Goal: Information Seeking & Learning: Understand process/instructions

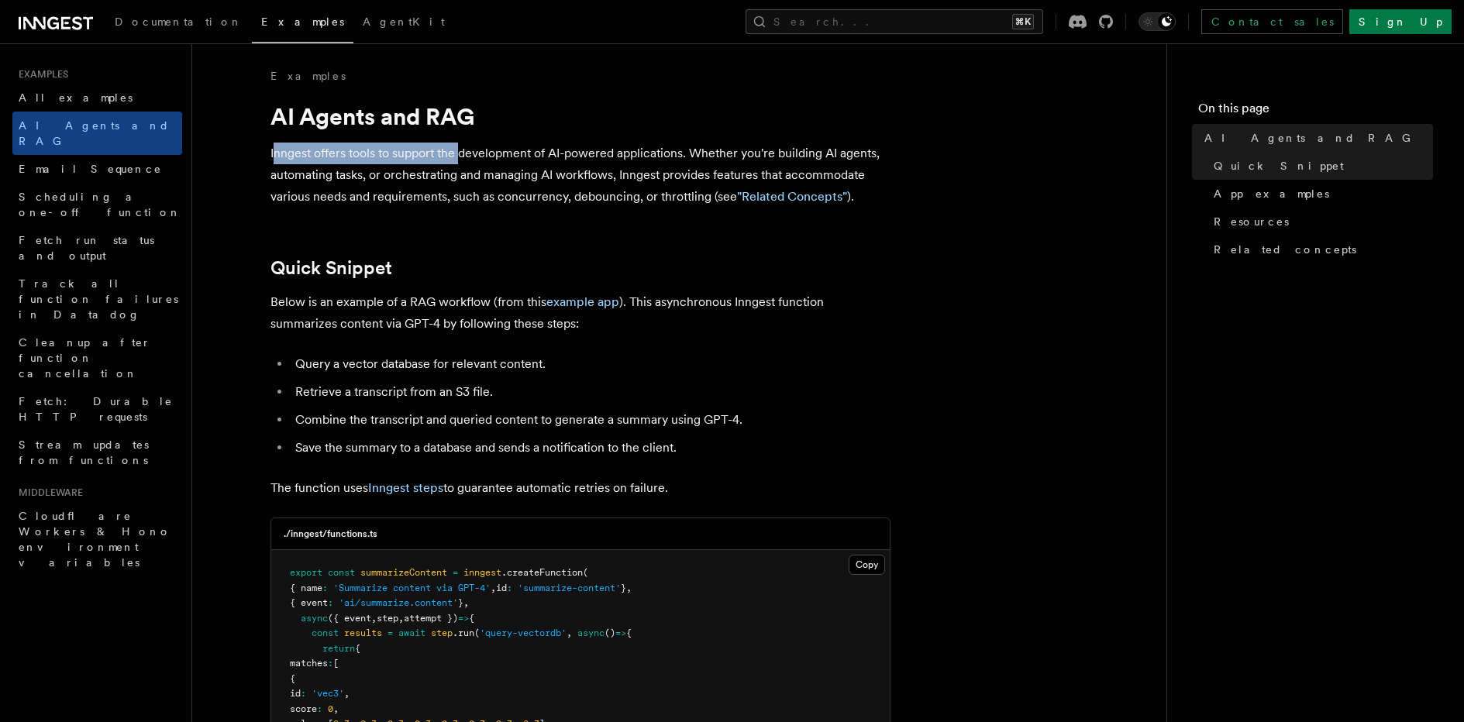
drag, startPoint x: 324, startPoint y: 159, endPoint x: 395, endPoint y: 162, distance: 70.6
click at [460, 159] on p "Inngest offers tools to support the development of AI-powered applications. Whe…" at bounding box center [581, 175] width 620 height 65
click at [344, 162] on p "Inngest offers tools to support the development of AI-powered applications. Whe…" at bounding box center [581, 175] width 620 height 65
click at [507, 165] on p "Inngest offers tools to support the development of AI-powered applications. Whe…" at bounding box center [581, 175] width 620 height 65
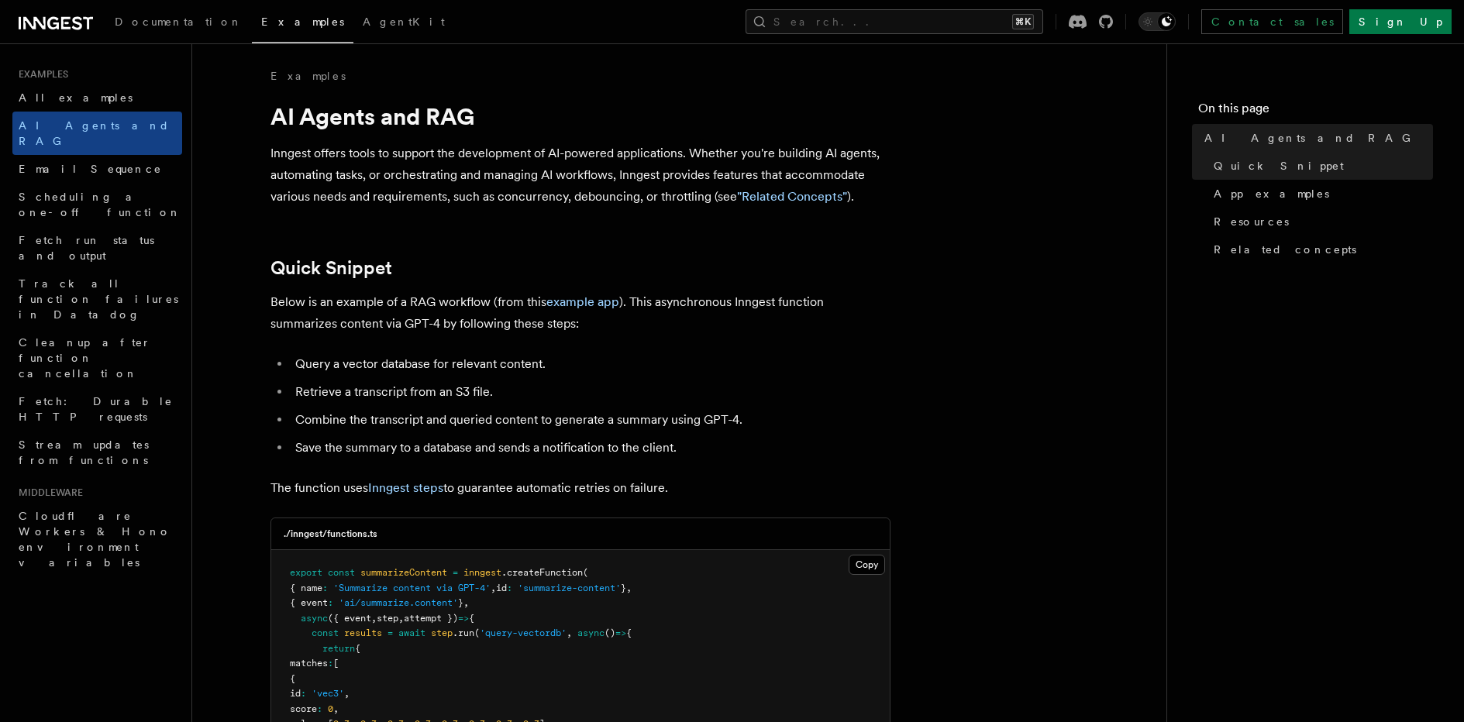
click at [625, 203] on p "Inngest offers tools to support the development of AI-powered applications. Whe…" at bounding box center [581, 175] width 620 height 65
click at [667, 205] on p "Inngest offers tools to support the development of AI-powered applications. Whe…" at bounding box center [581, 175] width 620 height 65
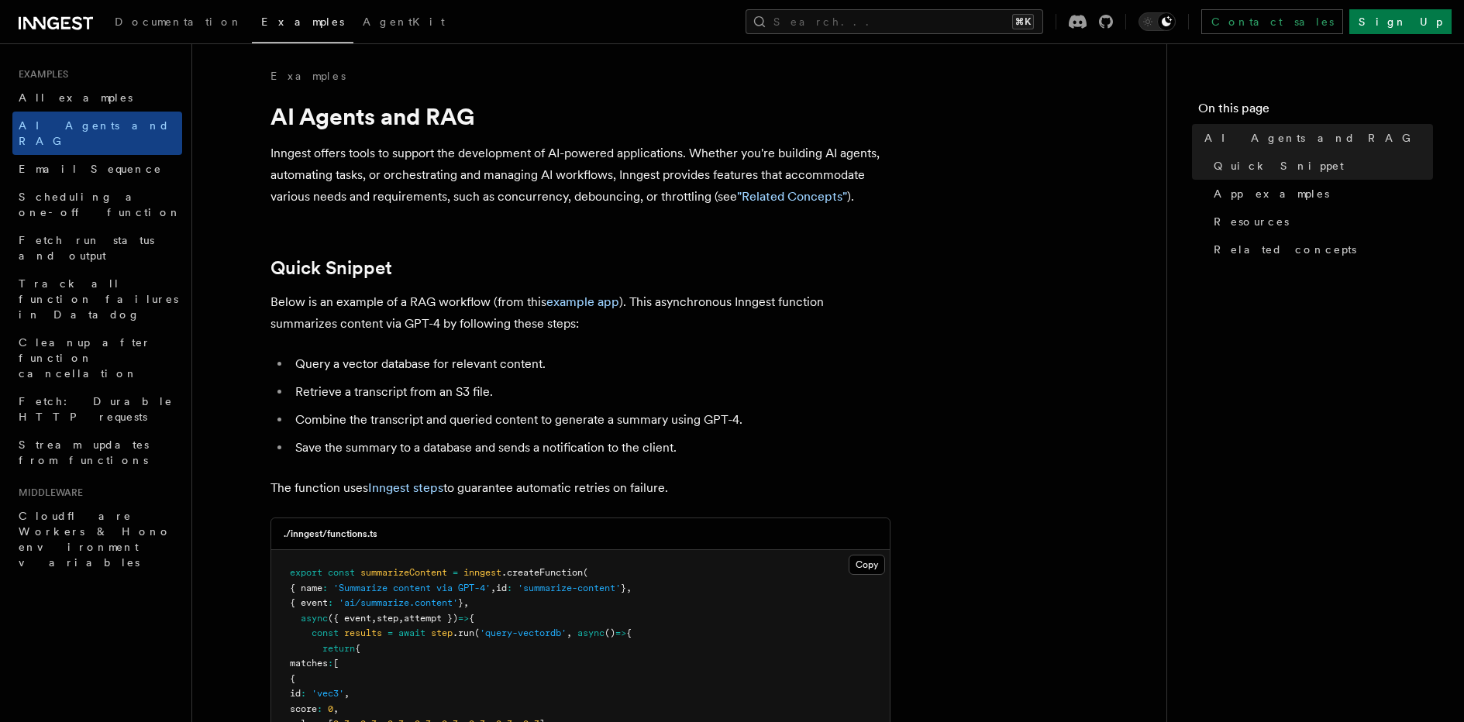
click at [515, 195] on p "Inngest offers tools to support the development of AI-powered applications. Whe…" at bounding box center [581, 175] width 620 height 65
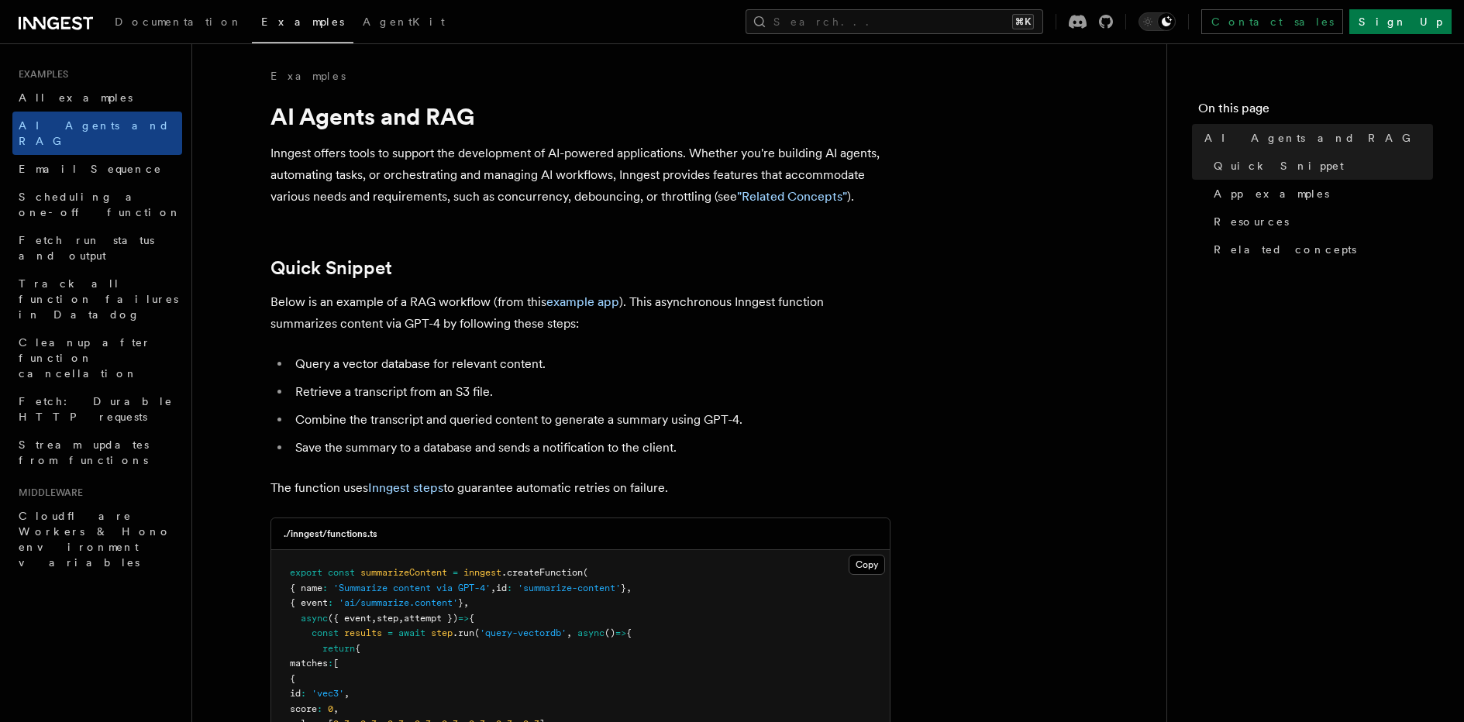
click at [421, 307] on p "Below is an example of a RAG workflow (from this example app ). This asynchrono…" at bounding box center [581, 312] width 620 height 43
click at [603, 334] on p "Below is an example of a RAG workflow (from this example app ). This asynchrono…" at bounding box center [581, 312] width 620 height 43
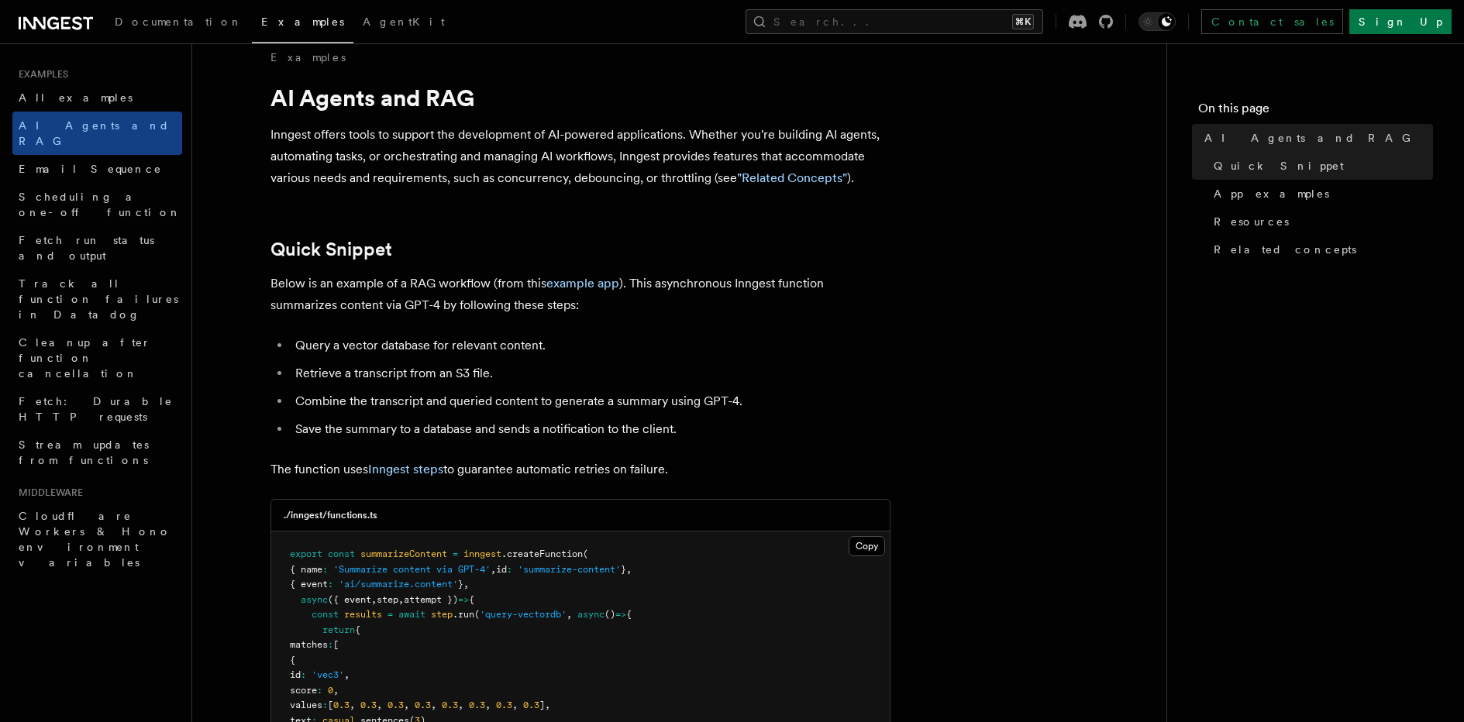
scroll to position [24, 0]
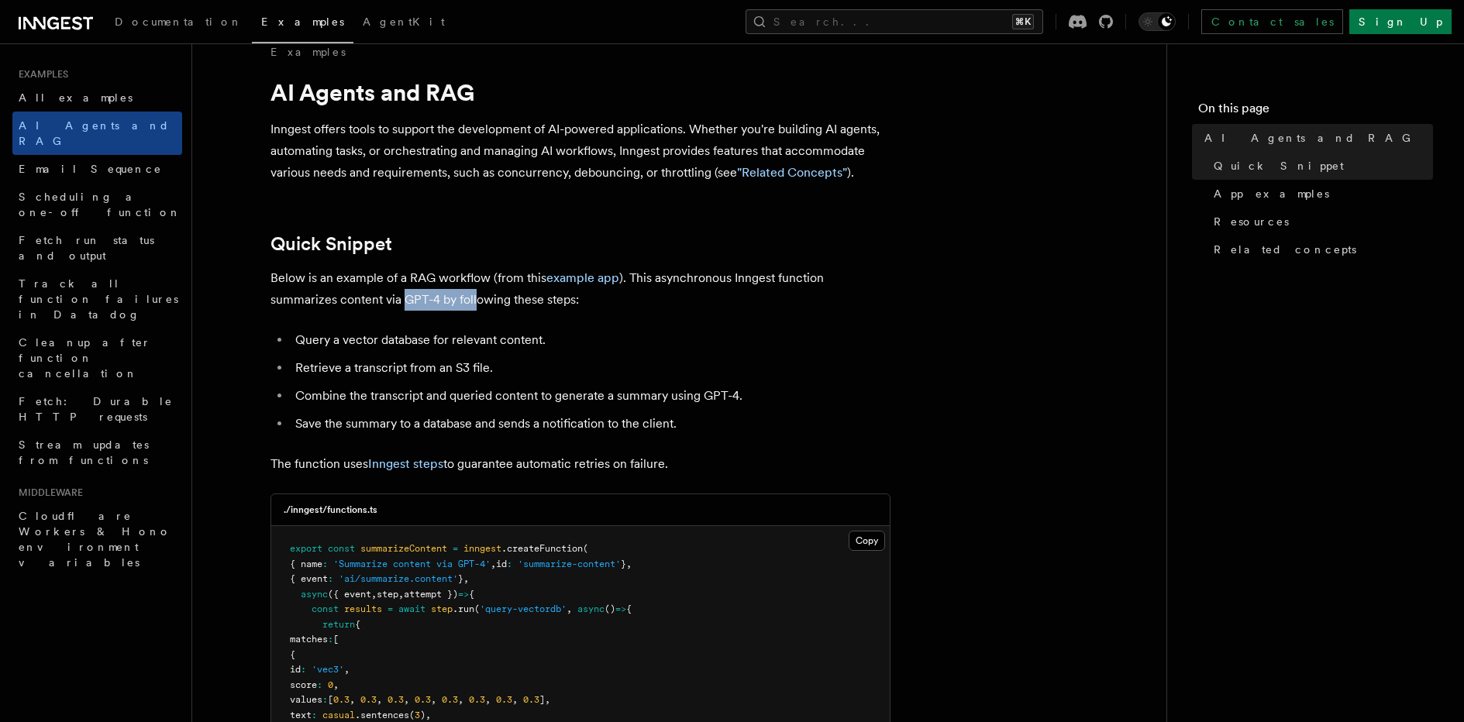
drag, startPoint x: 342, startPoint y: 301, endPoint x: 405, endPoint y: 303, distance: 63.6
click at [405, 303] on p "Below is an example of a RAG workflow (from this example app ). This asynchrono…" at bounding box center [581, 288] width 620 height 43
click at [464, 306] on p "Below is an example of a RAG workflow (from this example app ). This asynchrono…" at bounding box center [581, 288] width 620 height 43
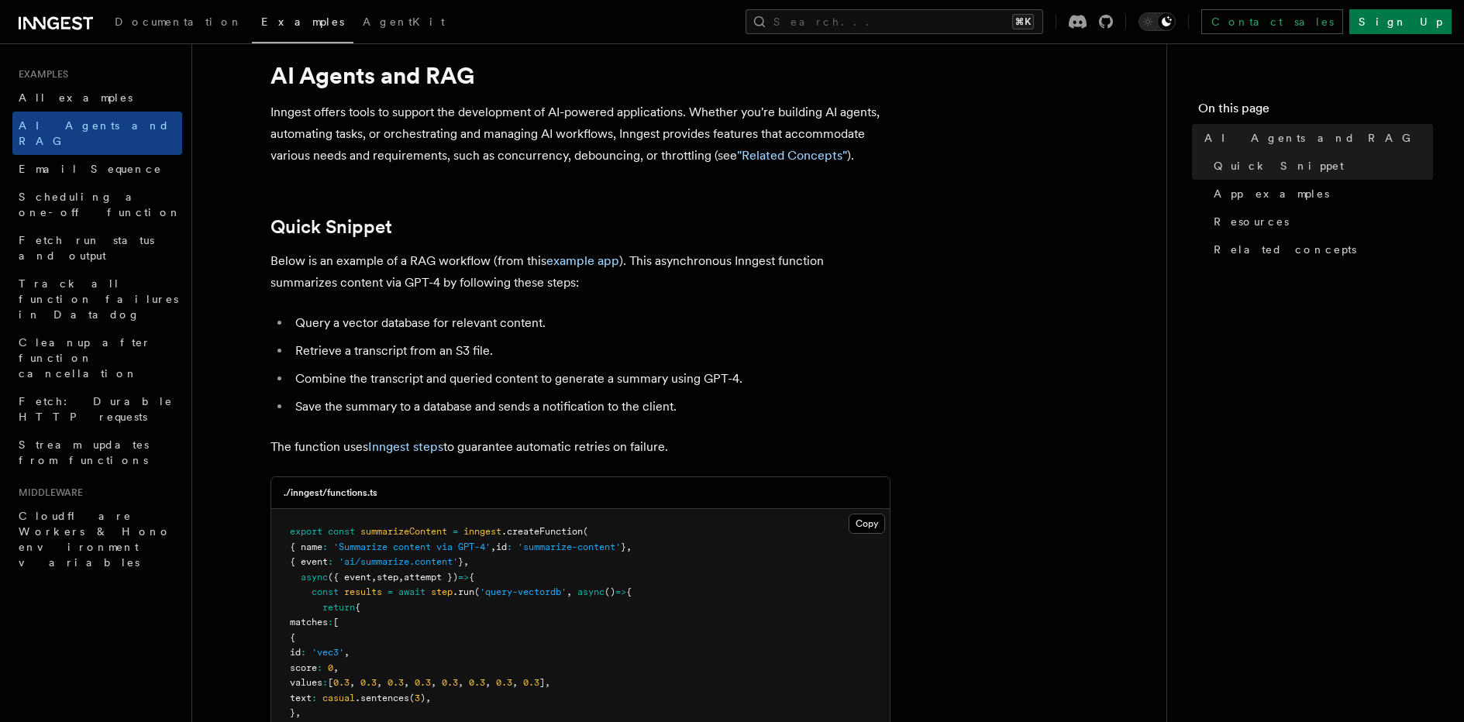
scroll to position [51, 0]
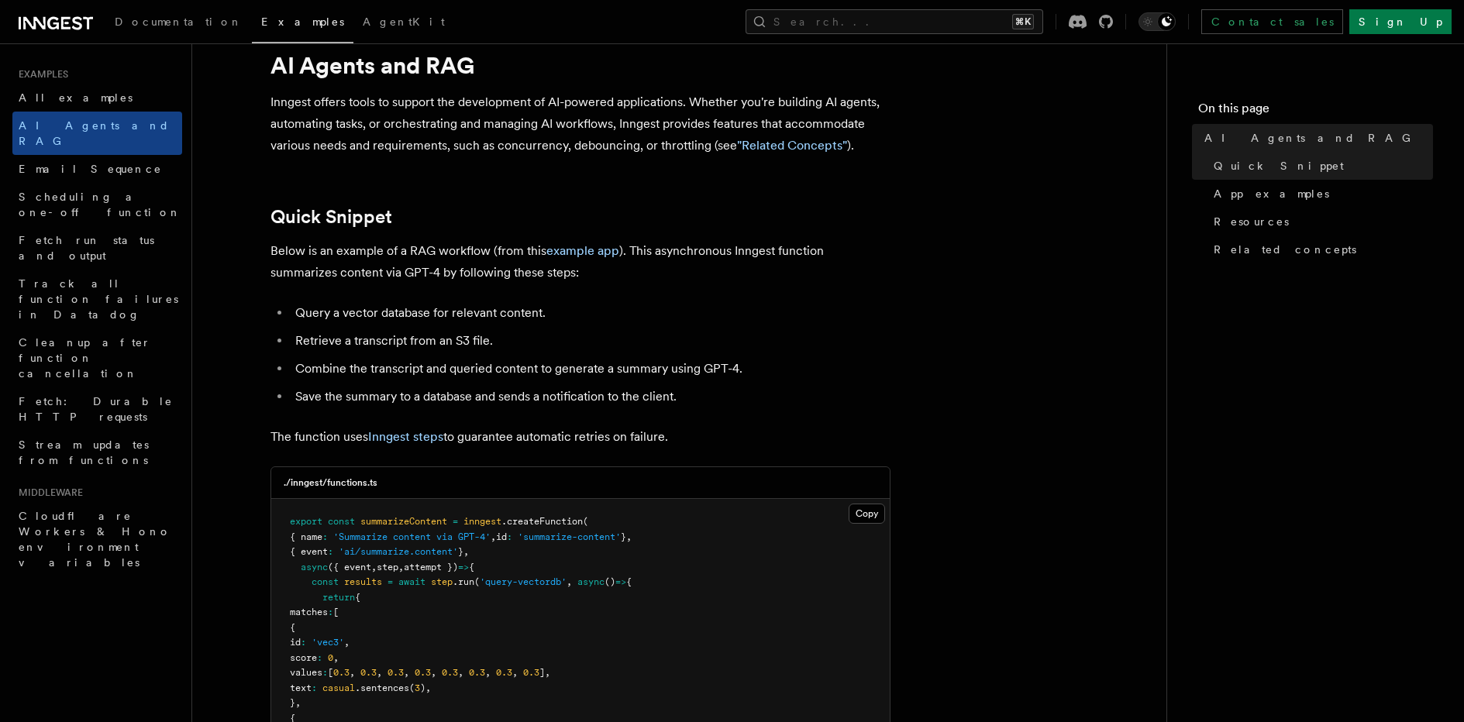
click at [395, 315] on li "Query a vector database for relevant content." at bounding box center [591, 313] width 600 height 22
click at [464, 364] on li "Combine the transcript and queried content to generate a summary using GPT-4." at bounding box center [591, 369] width 600 height 22
drag, startPoint x: 561, startPoint y: 311, endPoint x: 270, endPoint y: 317, distance: 291.5
click at [271, 316] on ul "Query a vector database for relevant content. Retrieve a transcript from an S3 …" at bounding box center [581, 354] width 620 height 105
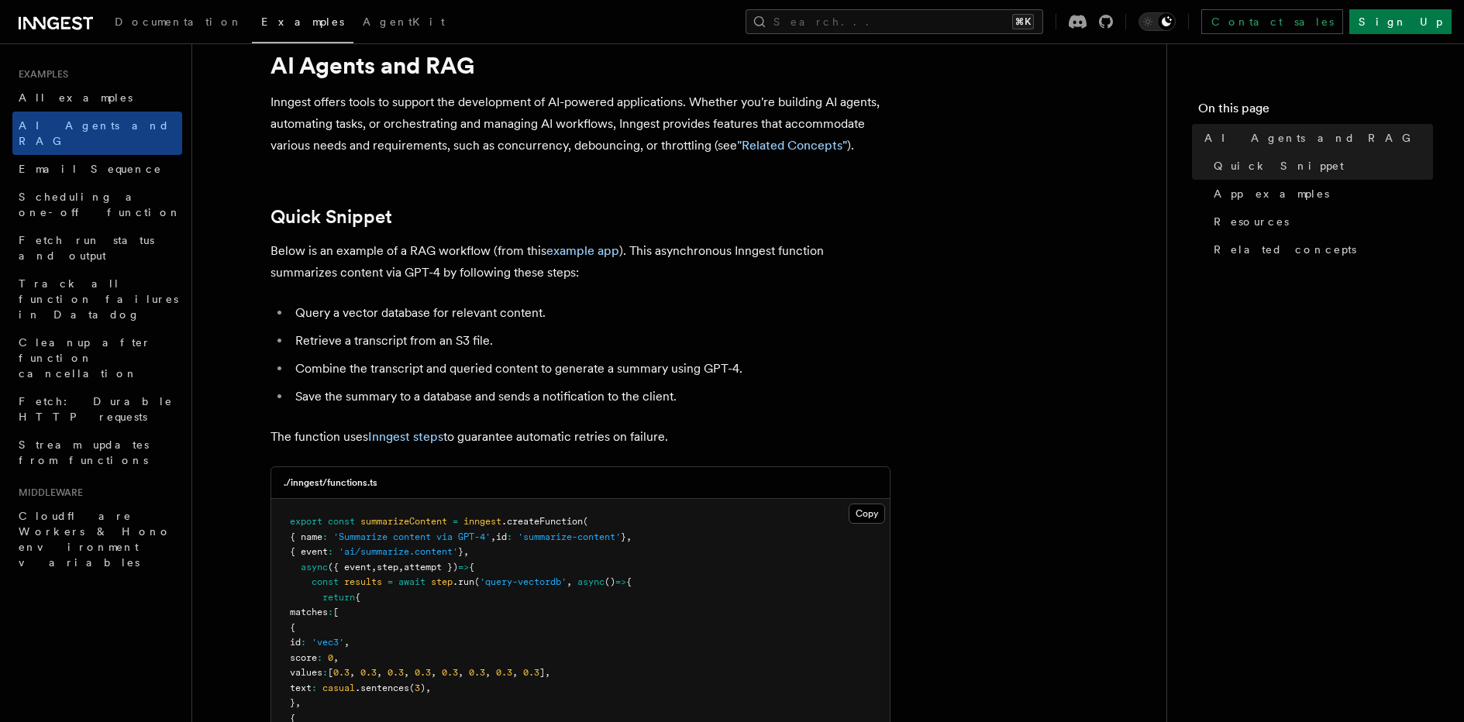
click at [295, 349] on li "Retrieve a transcript from an S3 file." at bounding box center [591, 341] width 600 height 22
drag, startPoint x: 293, startPoint y: 349, endPoint x: 526, endPoint y: 347, distance: 232.5
click at [526, 347] on li "Retrieve a transcript from an S3 file." at bounding box center [591, 341] width 600 height 22
click at [442, 373] on li "Combine the transcript and queried content to generate a summary using GPT-4." at bounding box center [591, 369] width 600 height 22
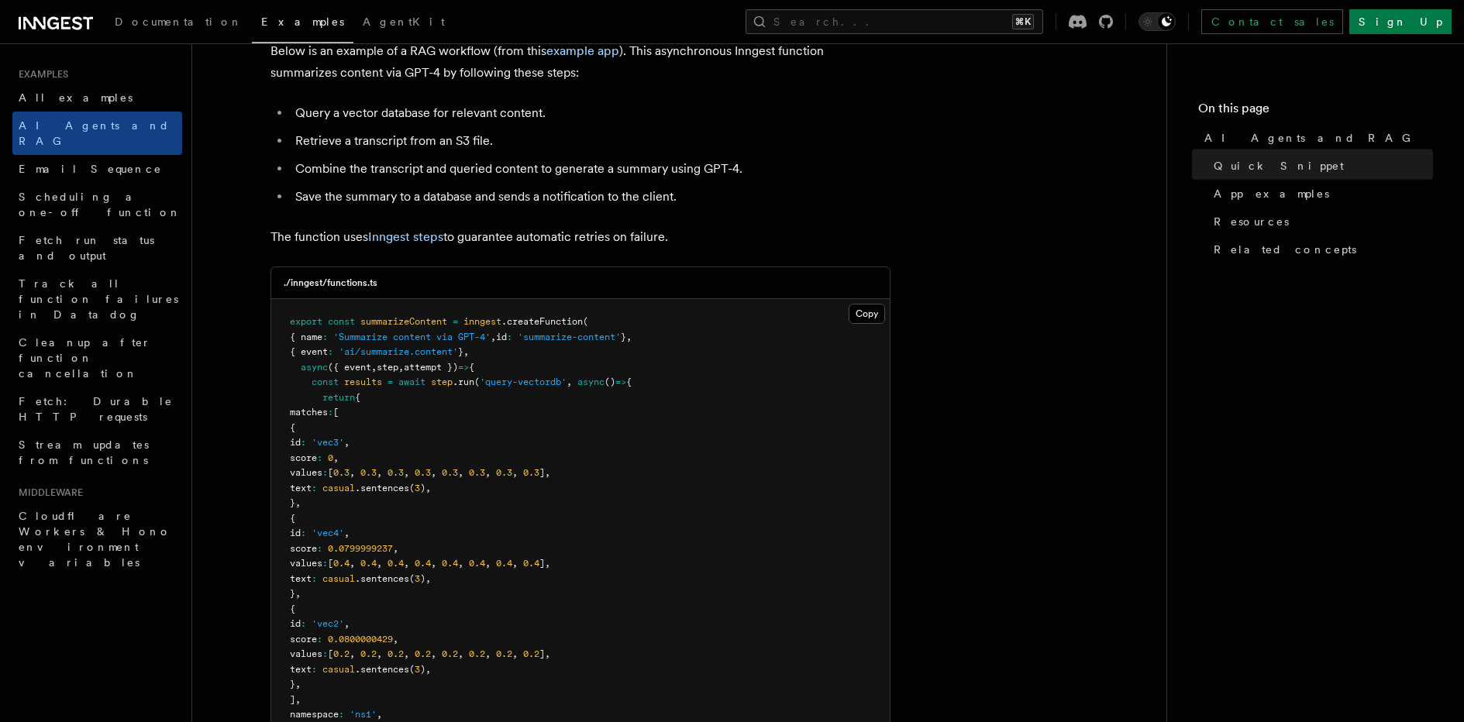
scroll to position [291, 0]
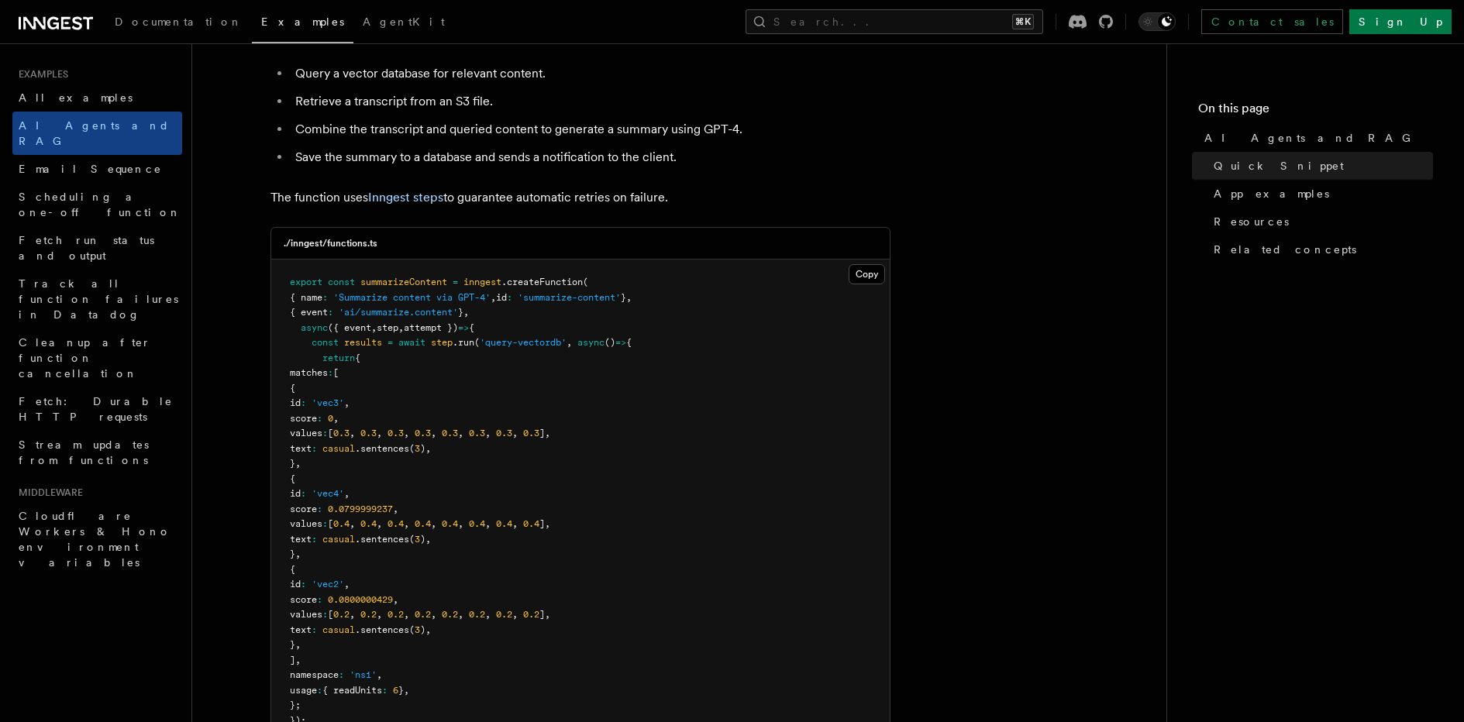
click at [440, 281] on span "summarizeContent" at bounding box center [403, 282] width 87 height 11
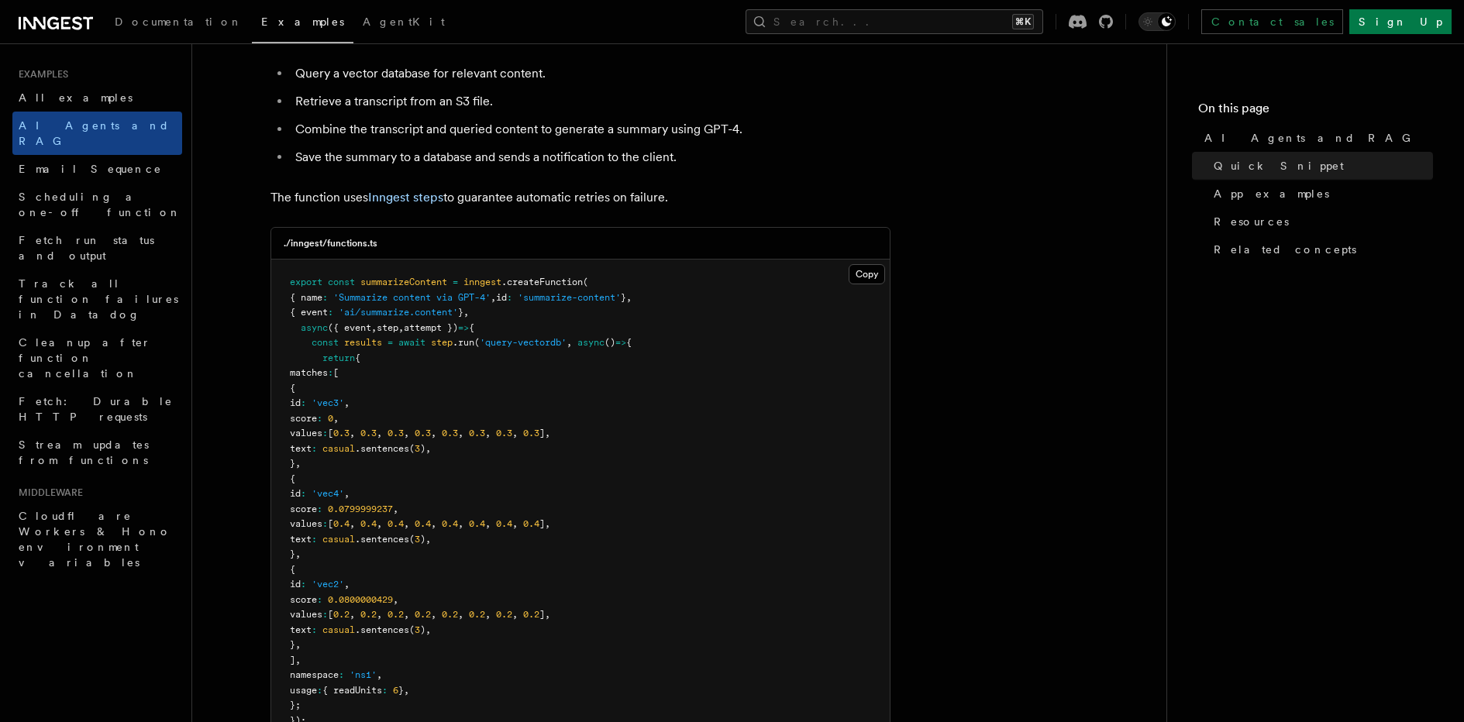
click at [487, 300] on span "{ name : 'Summarize content via GPT-4' , id : 'summarize-content' } ," at bounding box center [461, 297] width 342 height 11
click at [561, 300] on span "'summarize-content'" at bounding box center [569, 297] width 103 height 11
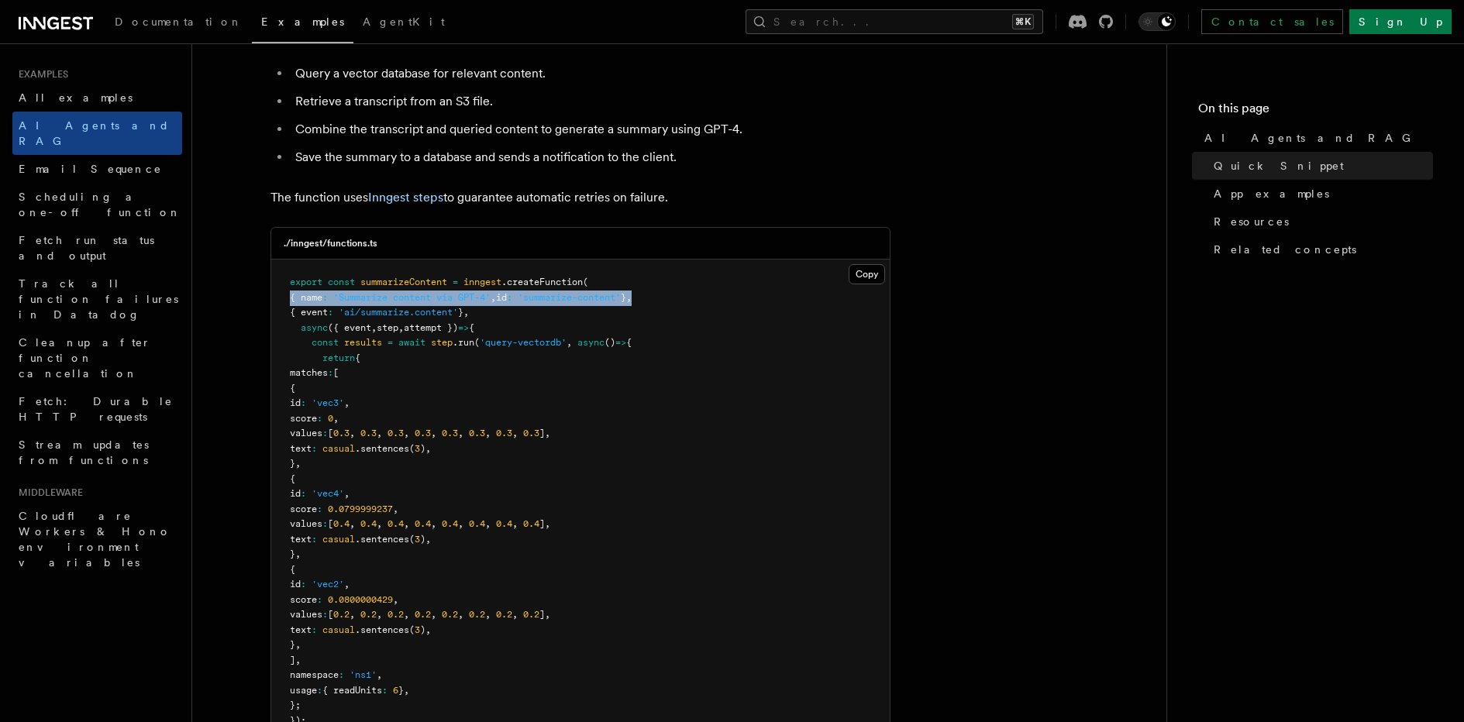
drag, startPoint x: 745, startPoint y: 300, endPoint x: 260, endPoint y: 301, distance: 484.4
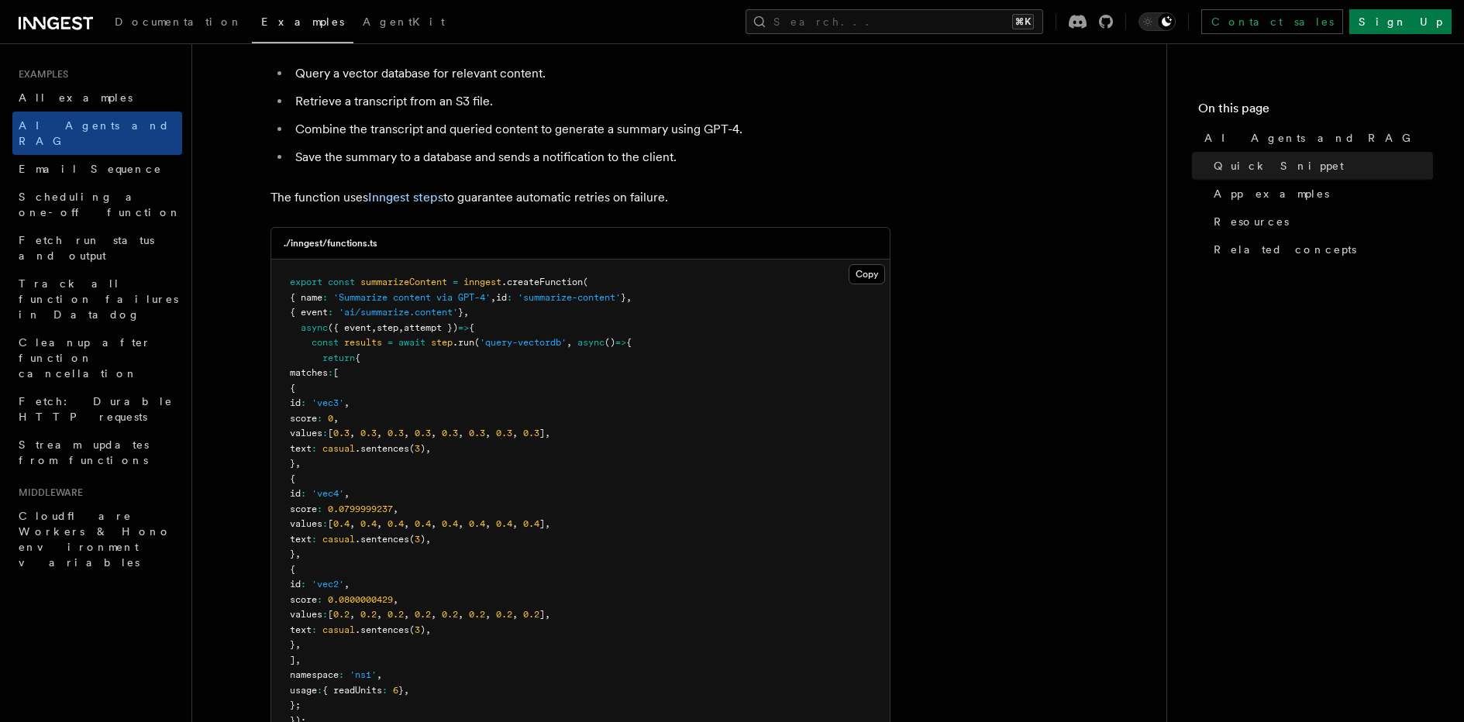
click at [353, 317] on span "'ai/summarize.content'" at bounding box center [398, 312] width 119 height 11
drag, startPoint x: 290, startPoint y: 318, endPoint x: 524, endPoint y: 320, distance: 234.1
drag, startPoint x: 525, startPoint y: 314, endPoint x: 246, endPoint y: 319, distance: 279.1
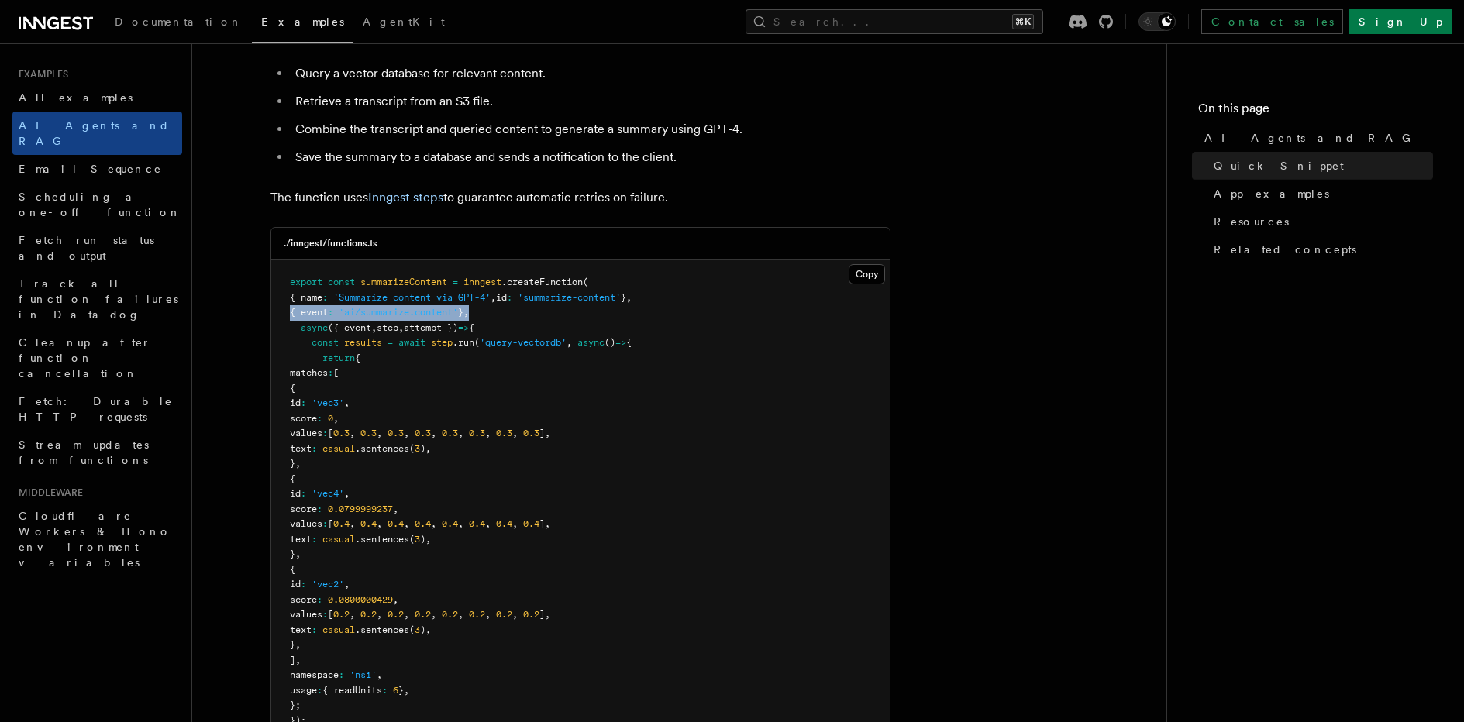
click at [319, 341] on span "const" at bounding box center [325, 342] width 27 height 11
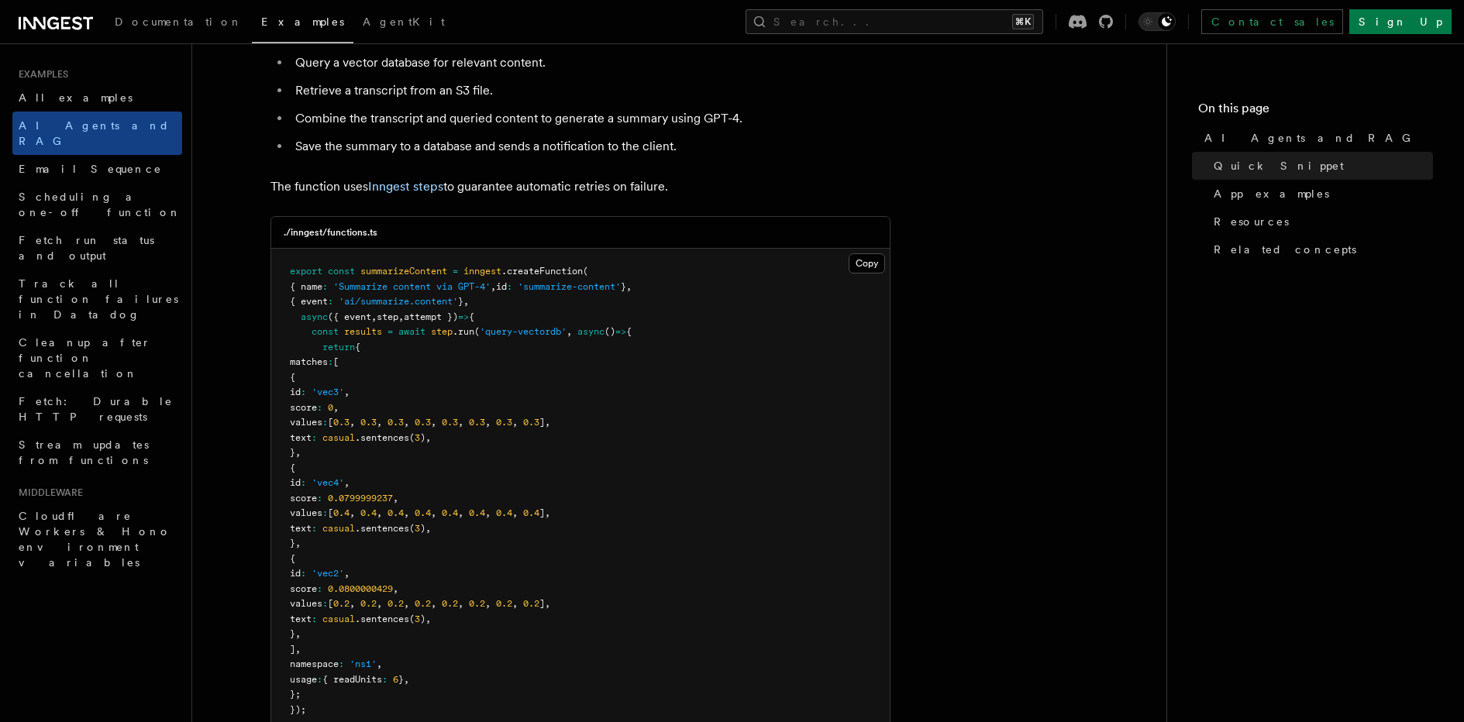
scroll to position [307, 0]
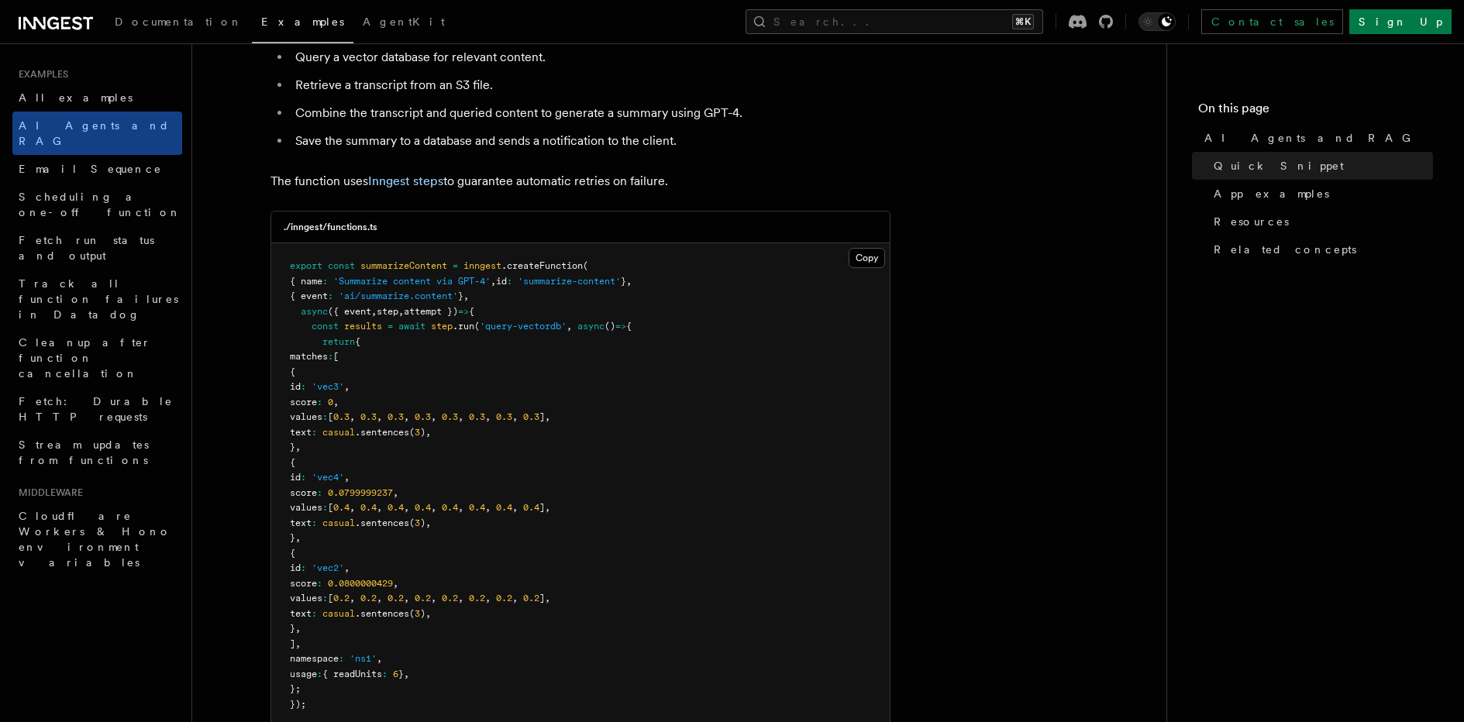
click at [371, 311] on span "({ event" at bounding box center [349, 311] width 43 height 11
click at [428, 311] on span "attempt })" at bounding box center [431, 311] width 54 height 11
click at [517, 328] on span "const results = await step .run ( 'query-vectordb' , async () => {" at bounding box center [461, 326] width 342 height 11
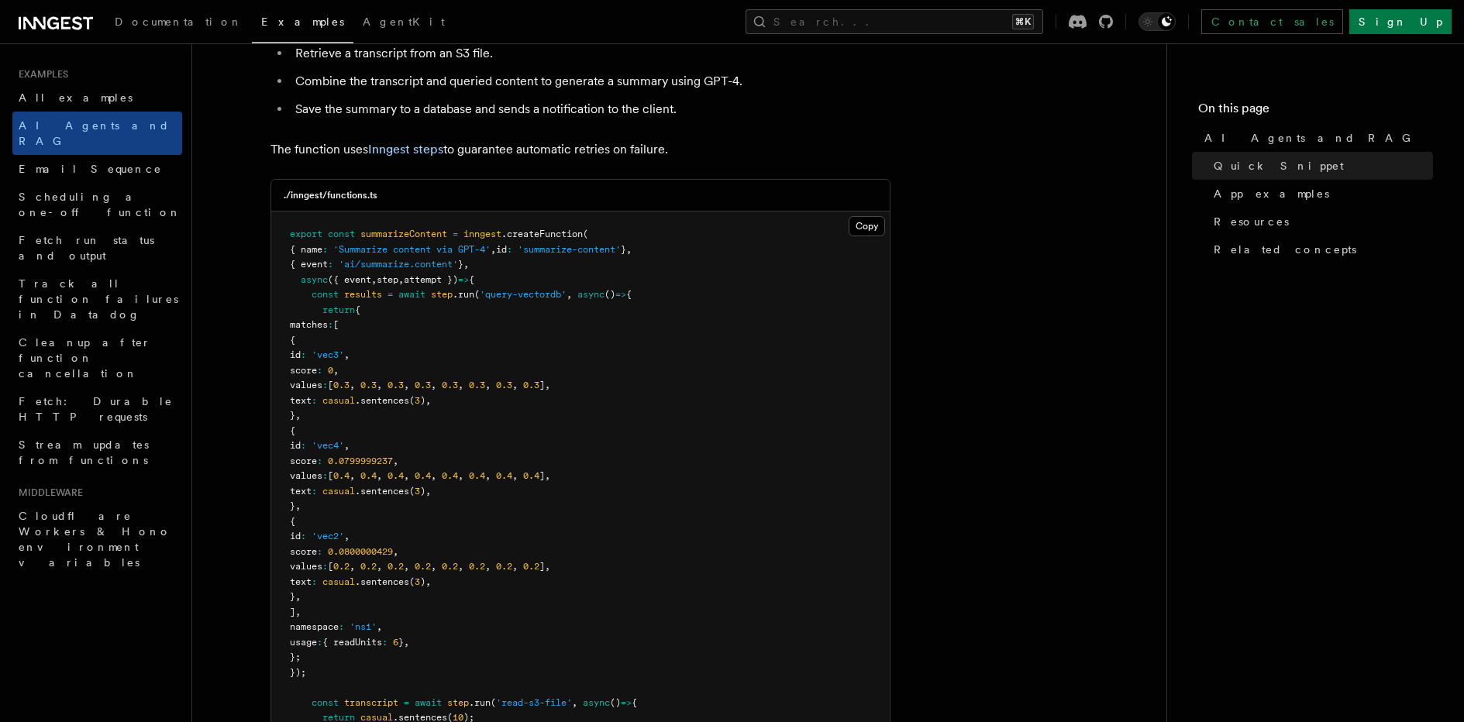
scroll to position [393, 0]
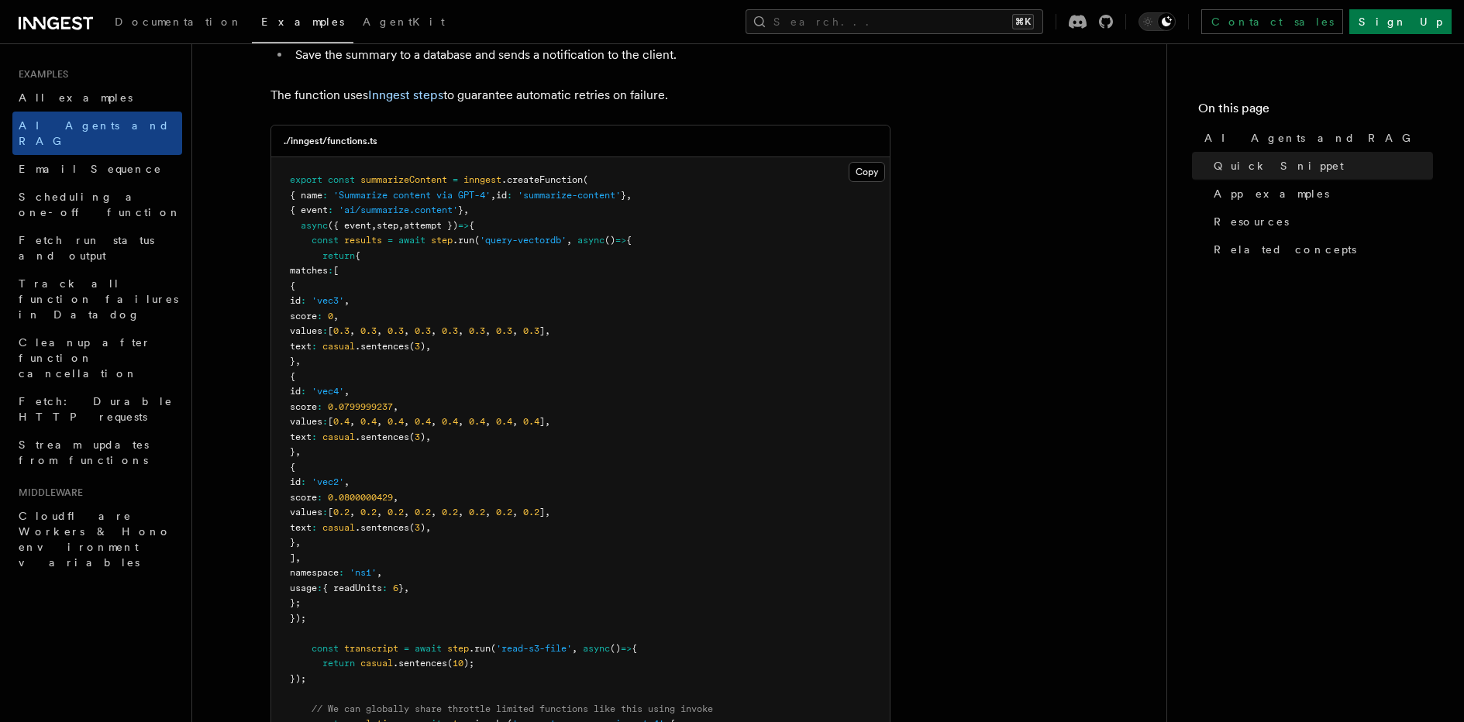
click at [368, 246] on pre "export const summarizeContent = inngest .createFunction ( { name : 'Summarize c…" at bounding box center [580, 679] width 619 height 1044
click at [412, 236] on span "await" at bounding box center [411, 240] width 27 height 11
drag, startPoint x: 348, startPoint y: 284, endPoint x: 371, endPoint y: 440, distance: 157.5
click at [371, 440] on code "export const summarizeContent = inngest .createFunction ( { name : 'Summarize c…" at bounding box center [534, 678] width 488 height 1008
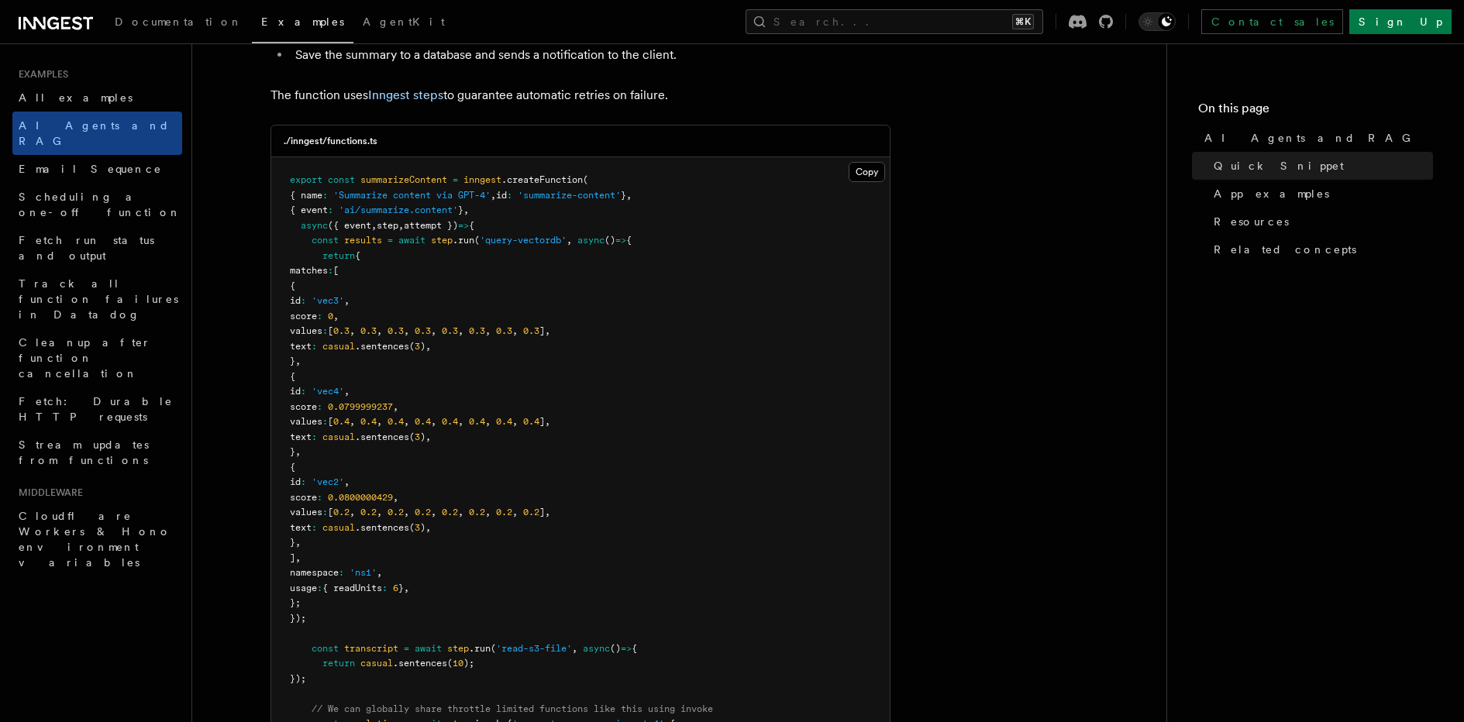
click at [393, 402] on span "0.0799999237" at bounding box center [360, 407] width 65 height 11
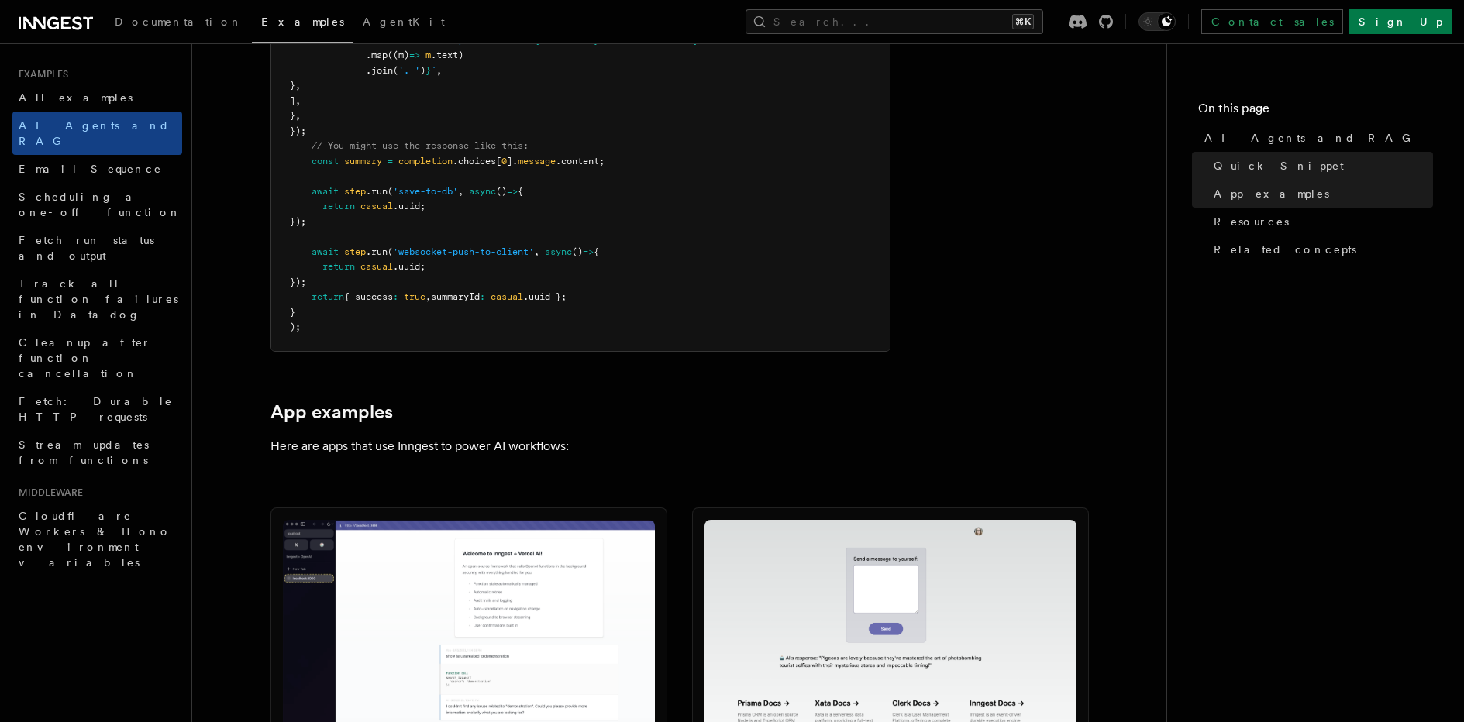
scroll to position [970, 0]
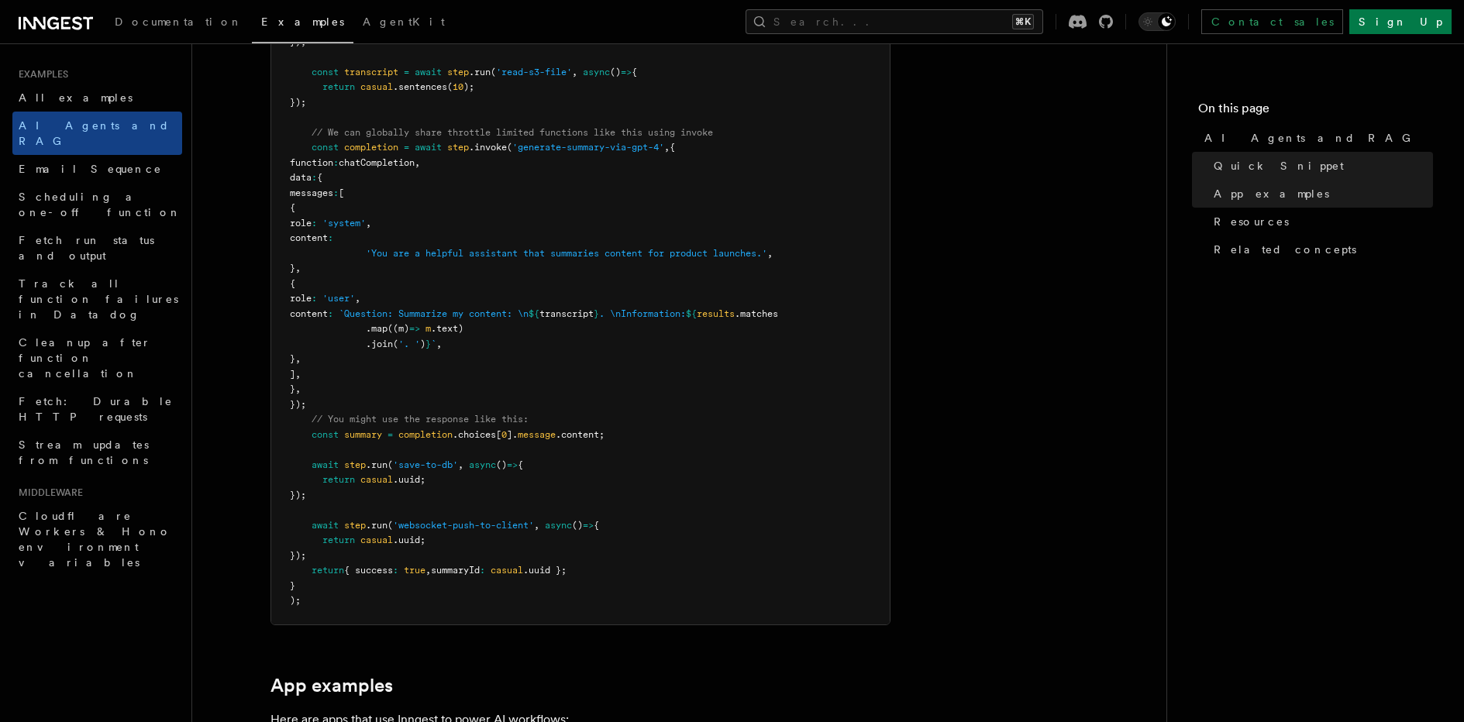
drag, startPoint x: 326, startPoint y: 181, endPoint x: 367, endPoint y: 286, distance: 112.4
click at [367, 286] on pre "export const summarizeContent = inngest .createFunction ( { name : 'Summarize c…" at bounding box center [580, 103] width 619 height 1044
click at [420, 469] on pre "export const summarizeContent = inngest .createFunction ( { name : 'Summarize c…" at bounding box center [580, 100] width 619 height 1044
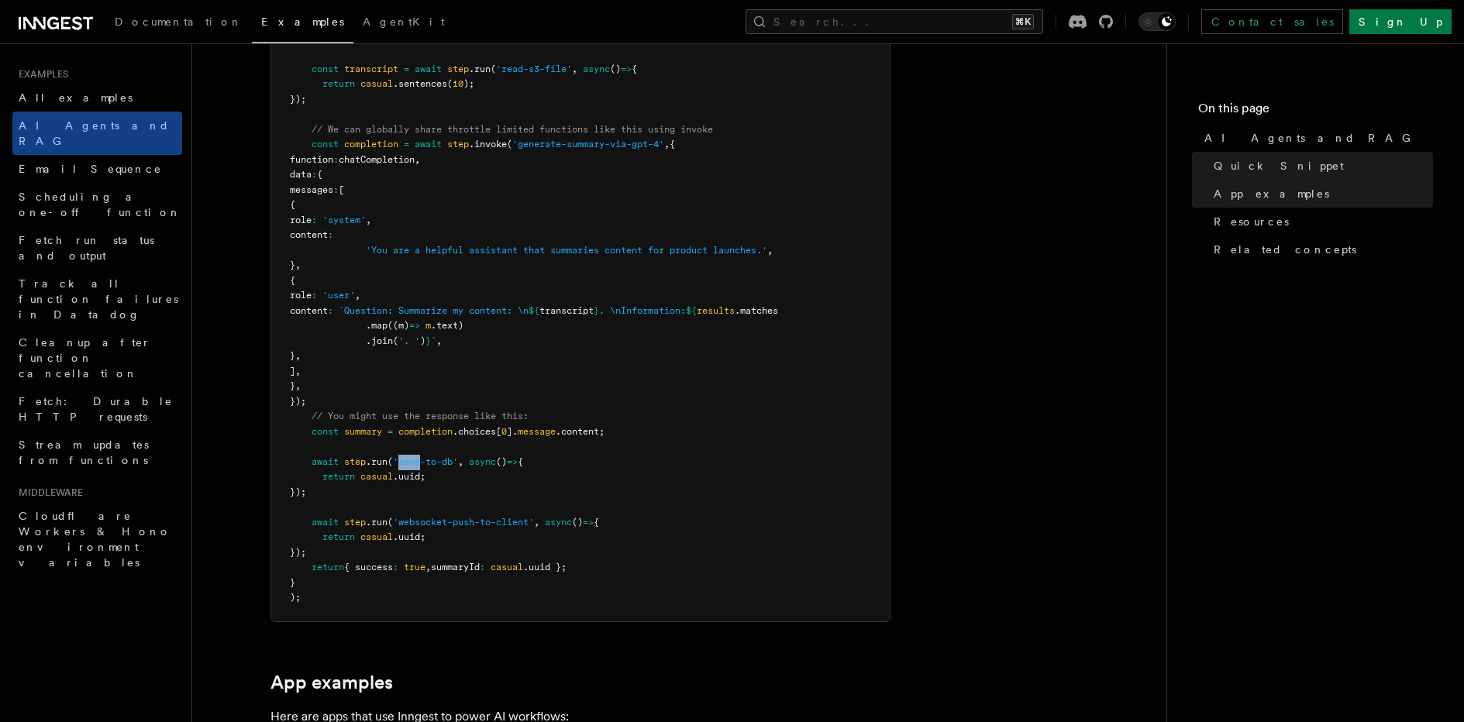
click at [420, 469] on pre "export const summarizeContent = inngest .createFunction ( { name : 'Summarize c…" at bounding box center [580, 100] width 619 height 1044
click at [426, 486] on pre "export const summarizeContent = inngest .createFunction ( { name : 'Summarize c…" at bounding box center [580, 100] width 619 height 1044
click at [352, 479] on span "return casual .uuid;" at bounding box center [358, 476] width 136 height 11
click at [333, 479] on span "return" at bounding box center [338, 476] width 33 height 11
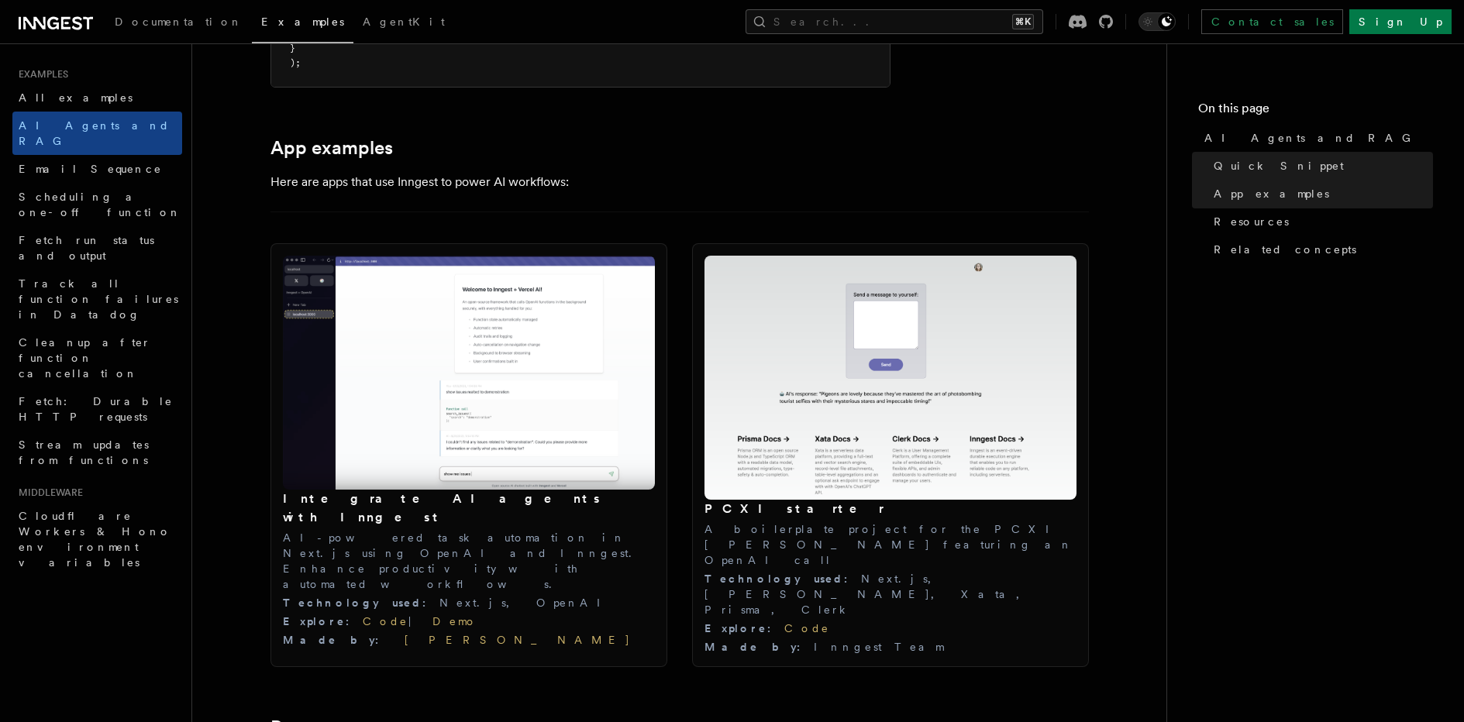
scroll to position [1578, 0]
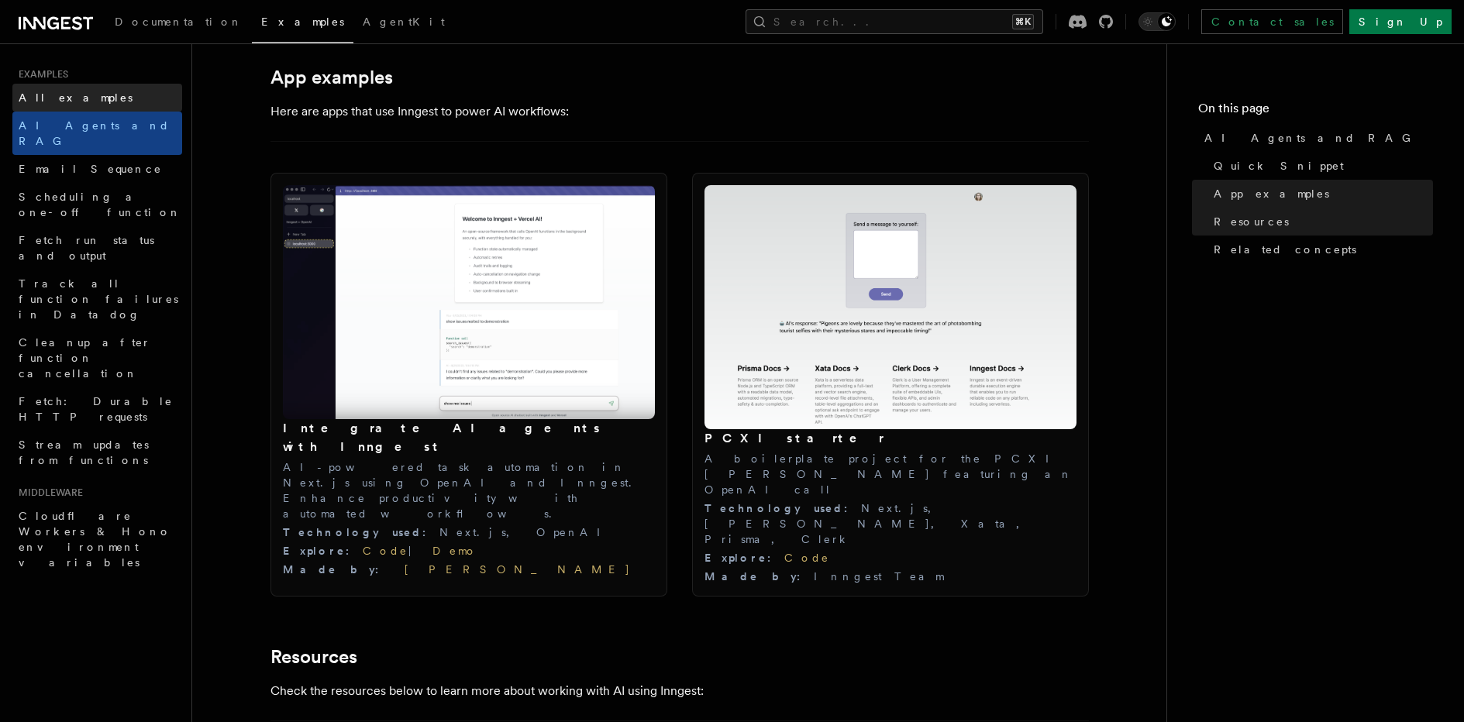
click at [50, 102] on span "All examples" at bounding box center [76, 97] width 114 height 12
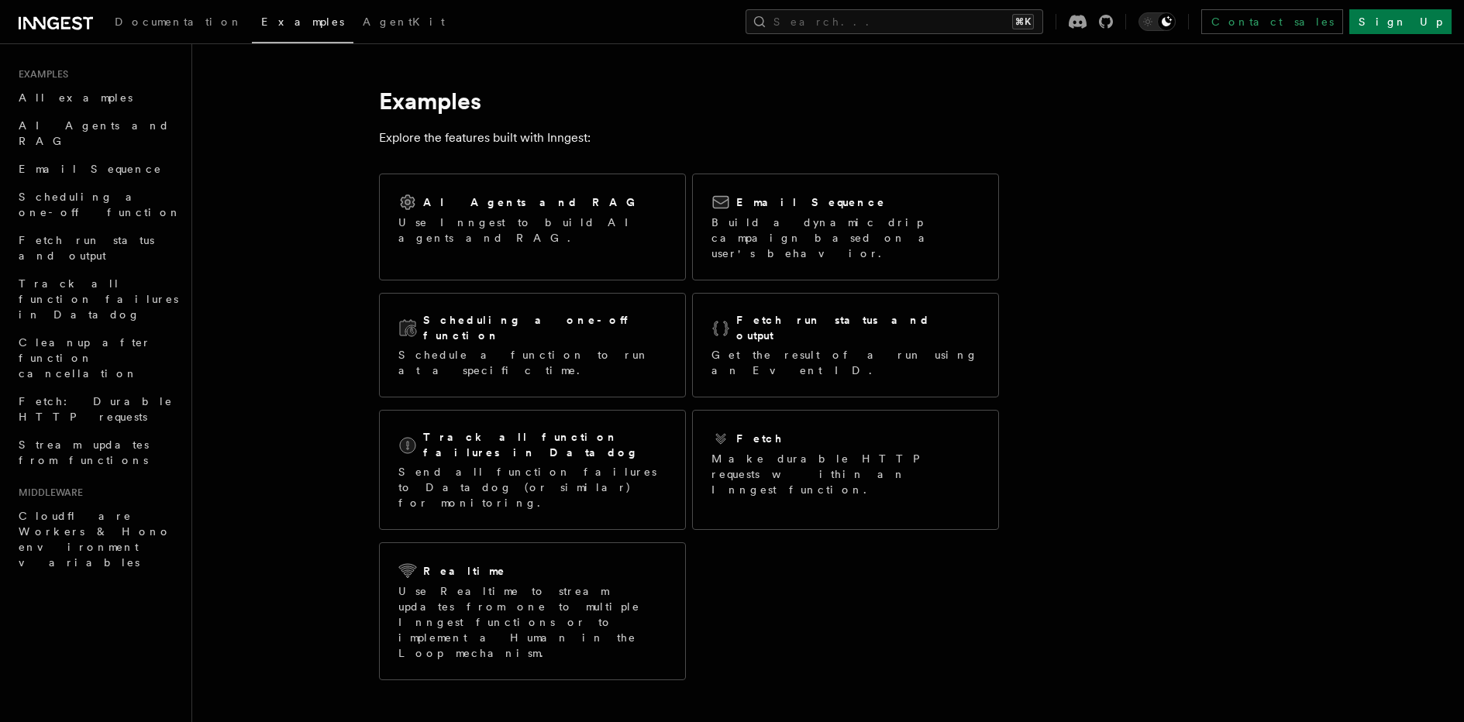
click at [733, 553] on div "AI Agents and RAG Use Inngest to build AI agents and RAG. Email Sequence Build …" at bounding box center [689, 426] width 620 height 519
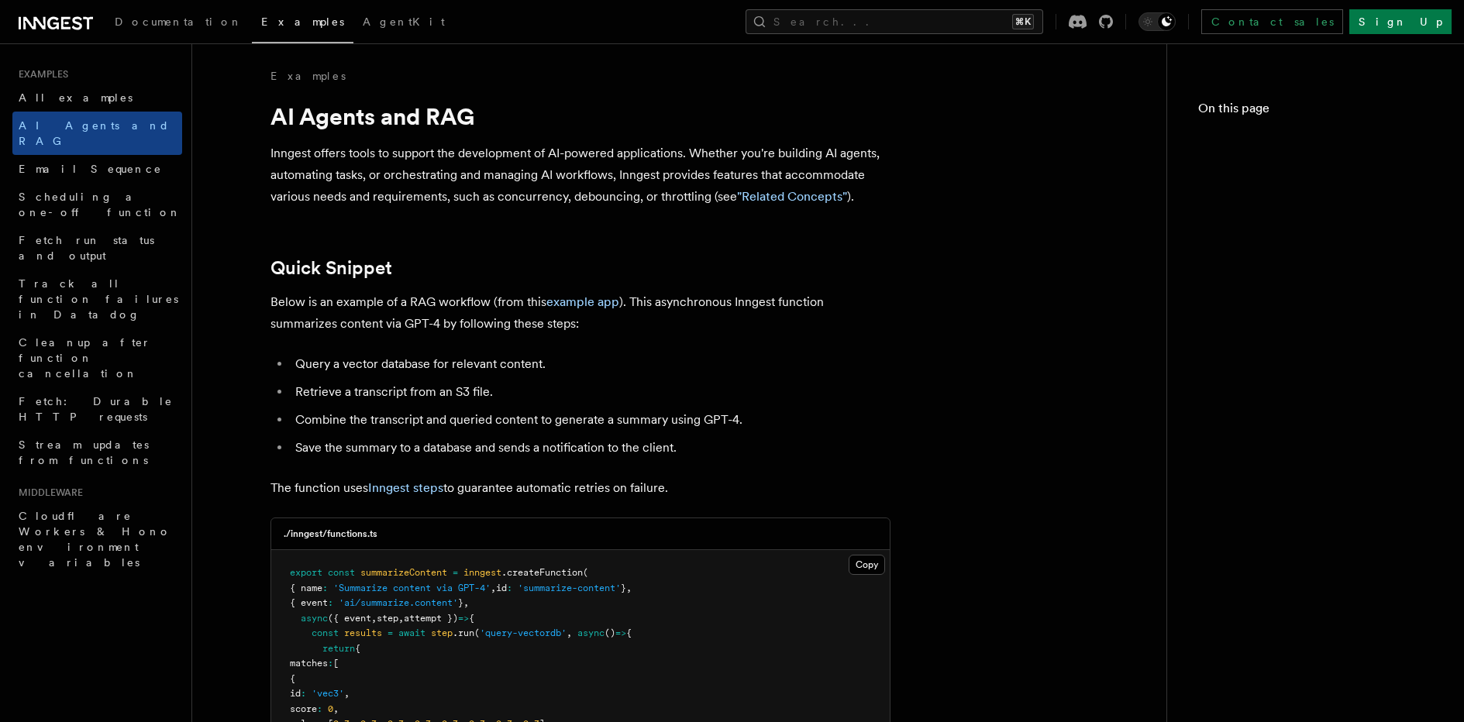
scroll to position [1578, 0]
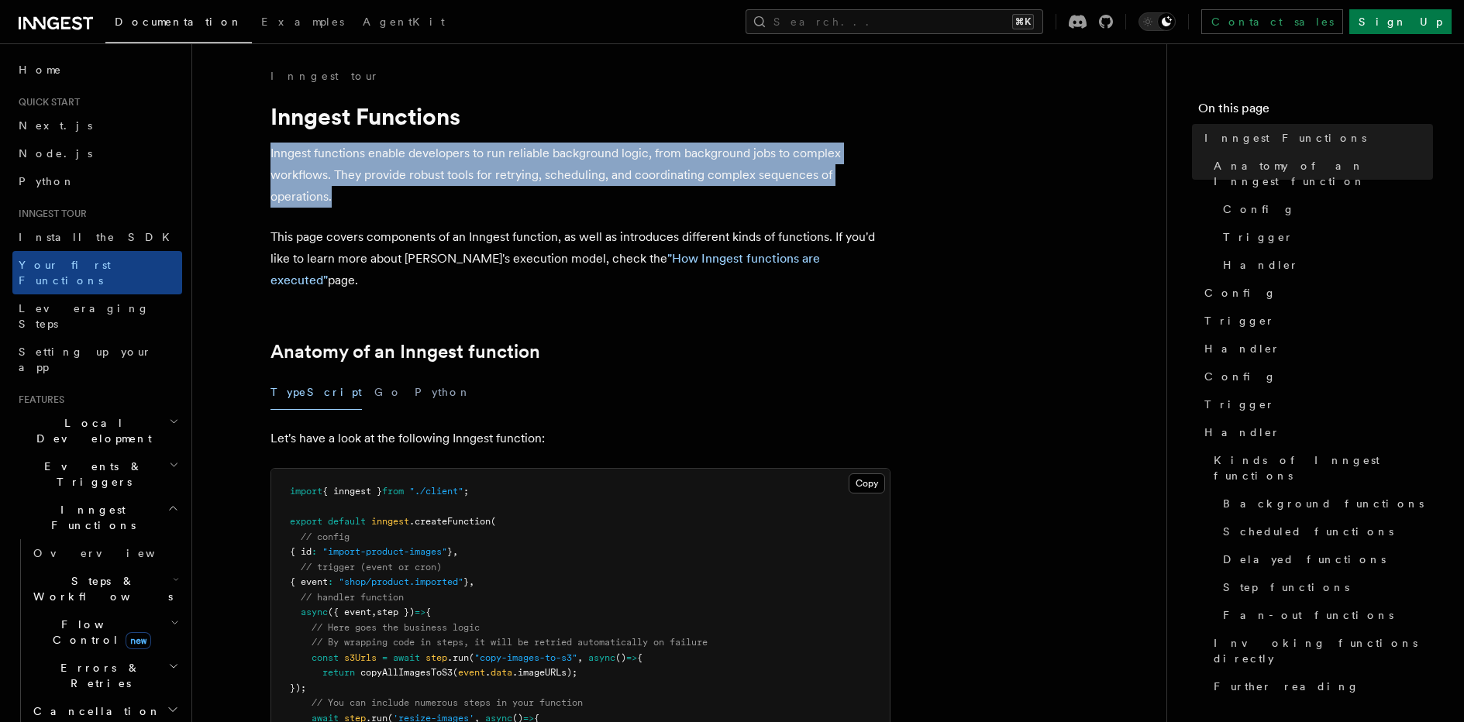
drag, startPoint x: 252, startPoint y: 149, endPoint x: 336, endPoint y: 208, distance: 103.0
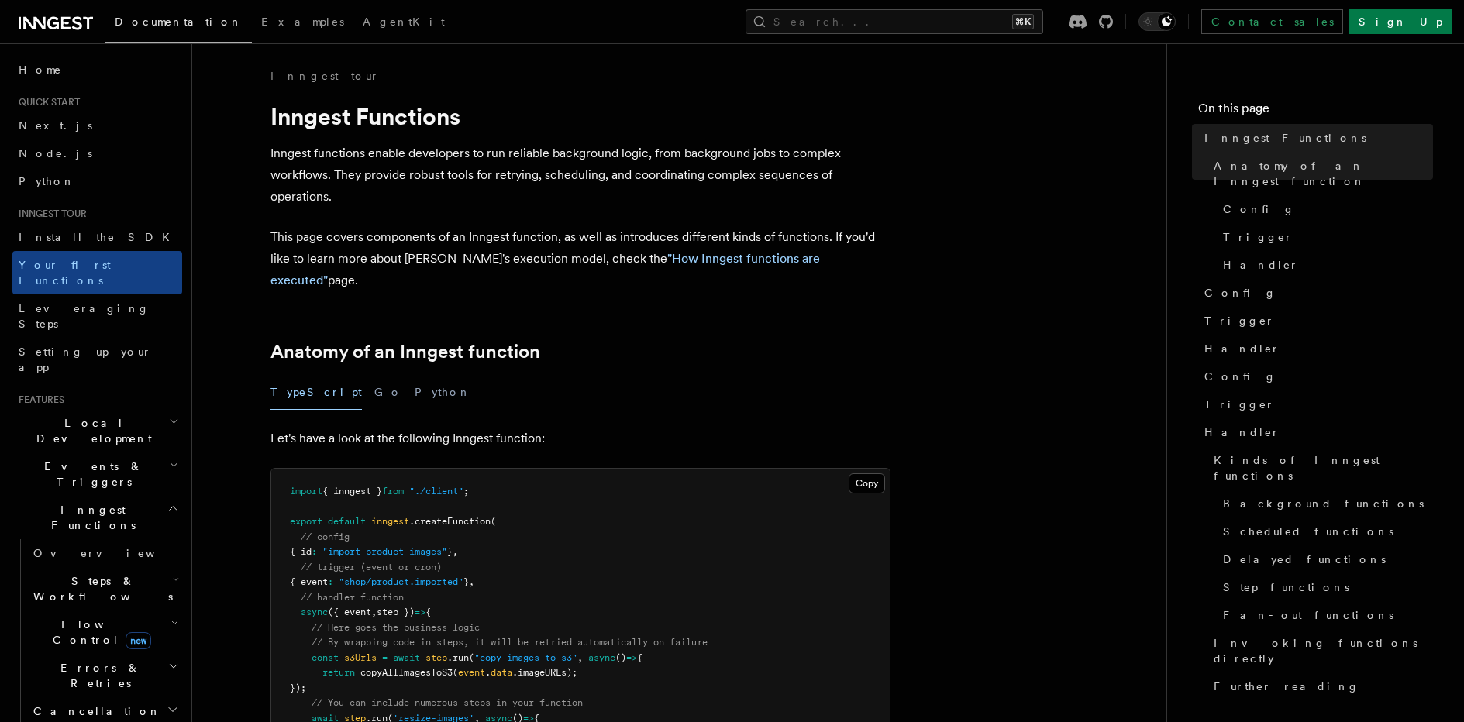
click at [377, 231] on p "This page covers components of an Inngest function, as well as introduces diffe…" at bounding box center [581, 258] width 620 height 65
click at [339, 428] on p "Let's have a look at the following Inngest function:" at bounding box center [581, 439] width 620 height 22
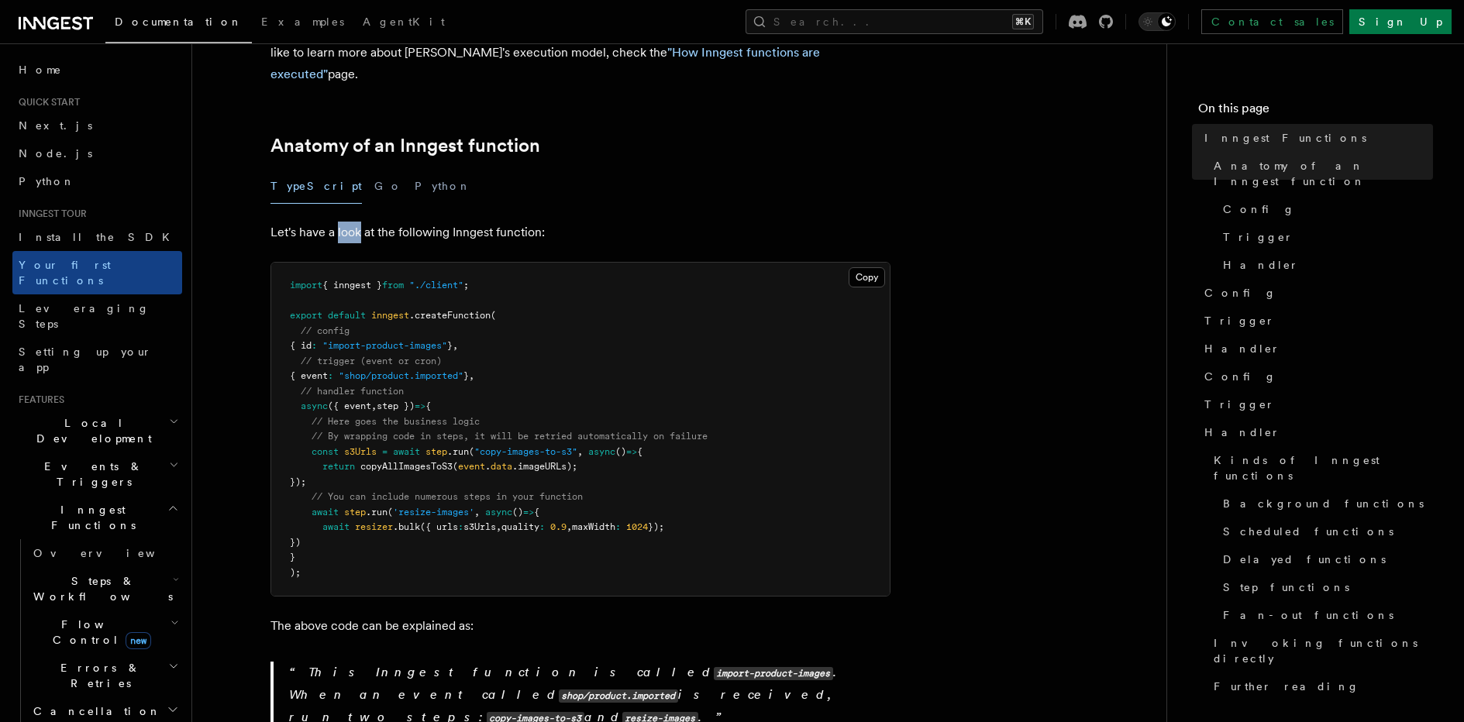
scroll to position [222, 0]
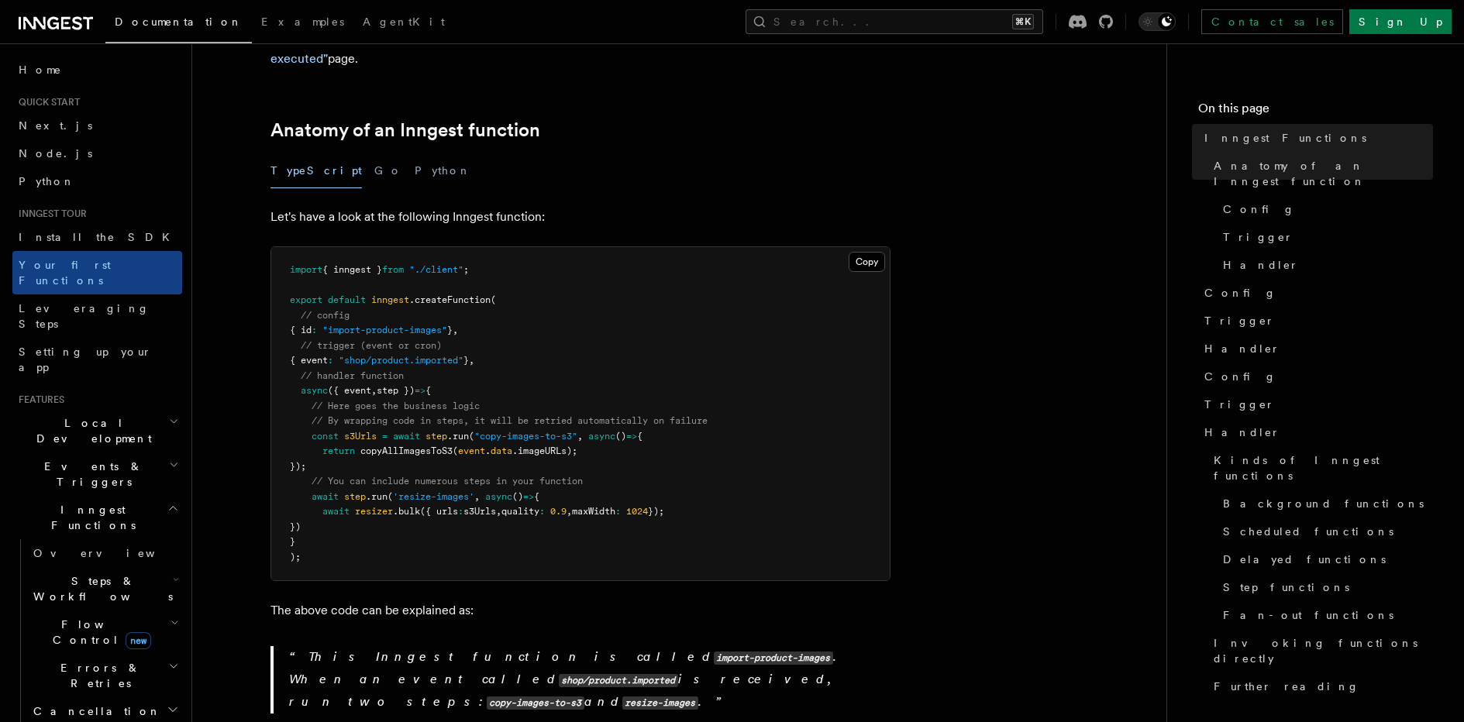
click at [398, 385] on span "step })" at bounding box center [396, 390] width 38 height 11
click at [550, 319] on pre "import { inngest } from "./client" ; export default inngest .createFunction ( /…" at bounding box center [580, 413] width 619 height 333
drag, startPoint x: 481, startPoint y: 412, endPoint x: 597, endPoint y: 414, distance: 115.5
click at [597, 431] on span "const s3Urls = await step .run ( "copy-images-to-s3" , async () => {" at bounding box center [466, 436] width 353 height 11
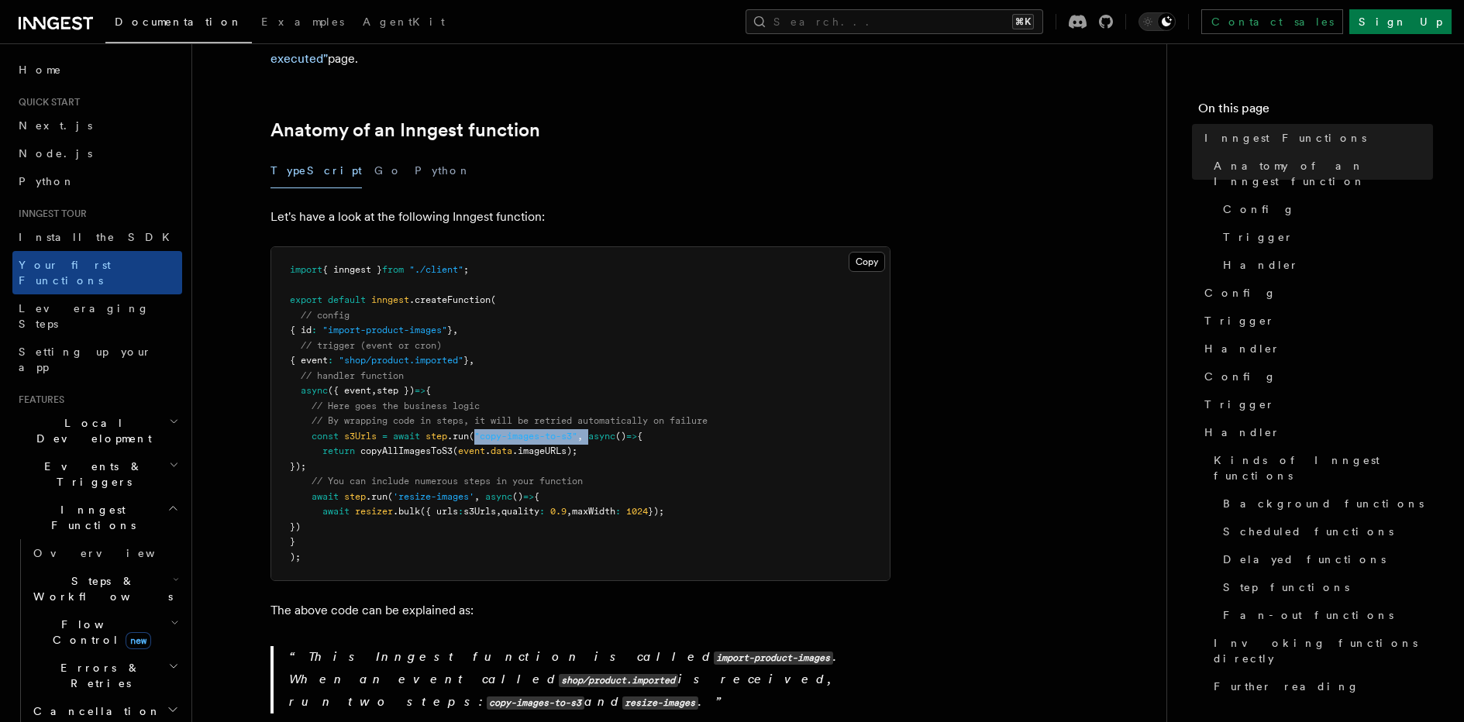
click at [556, 431] on span ""copy-images-to-s3"" at bounding box center [525, 436] width 103 height 11
click at [575, 431] on span ""copy-images-to-s3"" at bounding box center [525, 436] width 103 height 11
click at [646, 422] on pre "import { inngest } from "./client" ; export default inngest .createFunction ( /…" at bounding box center [580, 413] width 619 height 333
click at [333, 446] on span "return" at bounding box center [338, 451] width 33 height 11
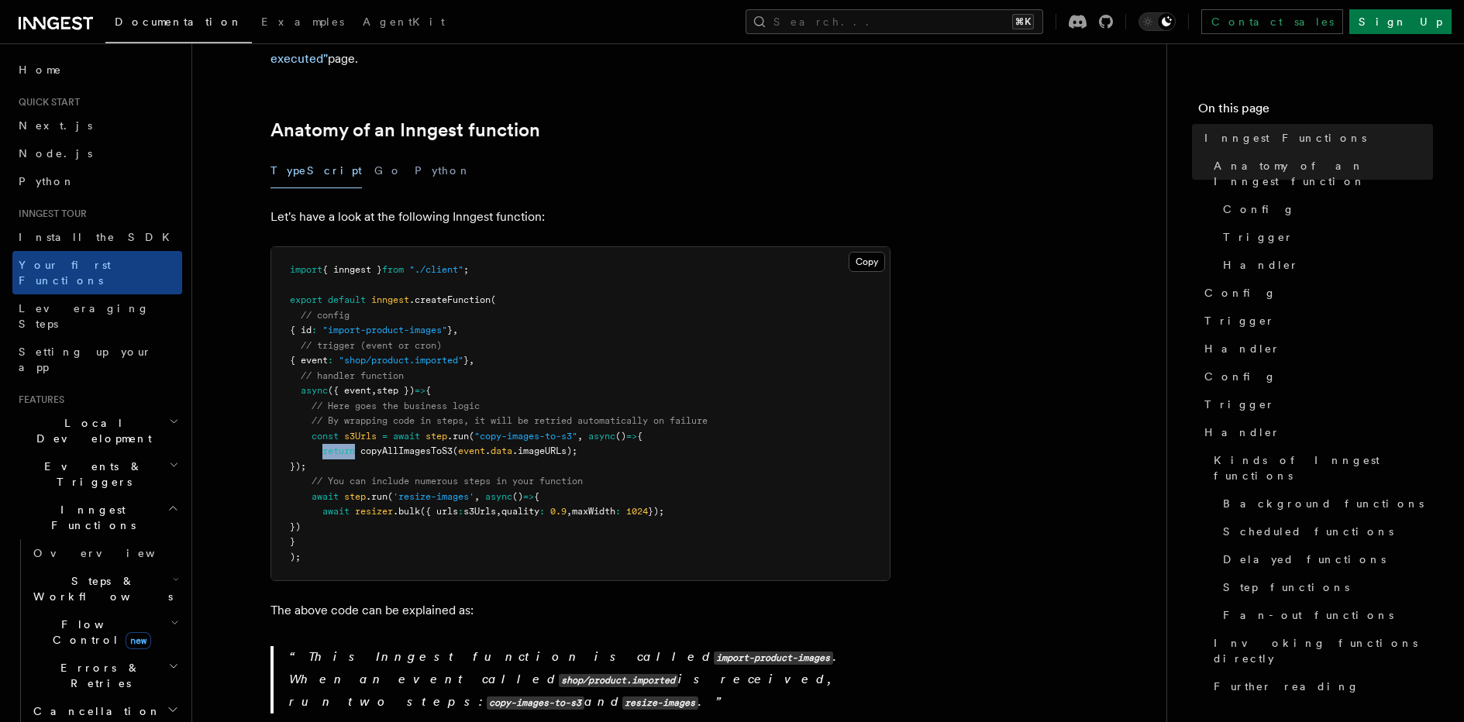
click at [333, 446] on span "return" at bounding box center [338, 451] width 33 height 11
click at [367, 446] on span "copyAllImagesToS3" at bounding box center [406, 451] width 92 height 11
drag, startPoint x: 409, startPoint y: 442, endPoint x: 517, endPoint y: 437, distance: 107.8
click at [572, 446] on span "return copyAllImagesToS3 ( event . data .imageURLs);" at bounding box center [434, 451] width 288 height 11
click at [422, 436] on pre "import { inngest } from "./client" ; export default inngest .createFunction ( /…" at bounding box center [580, 413] width 619 height 333
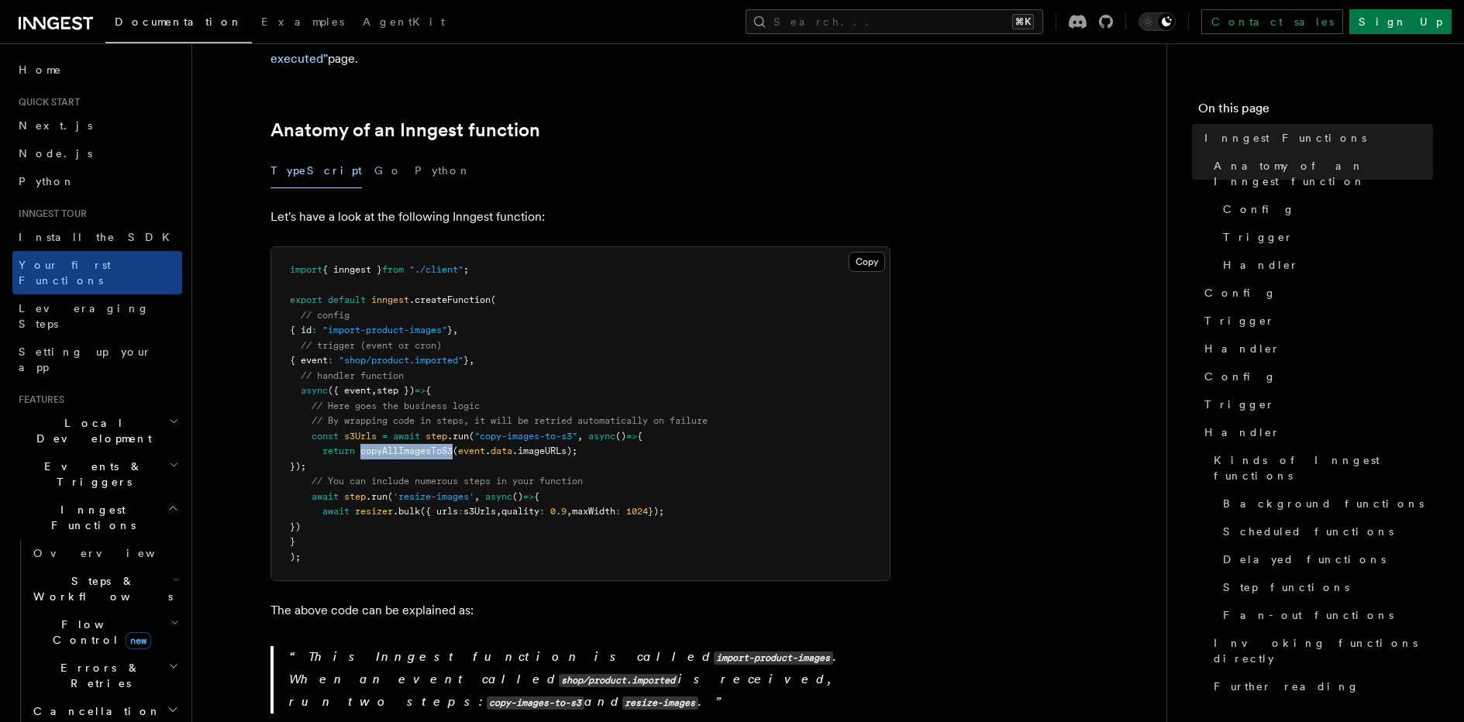
click at [422, 436] on pre "import { inngest } from "./client" ; export default inngest .createFunction ( /…" at bounding box center [580, 413] width 619 height 333
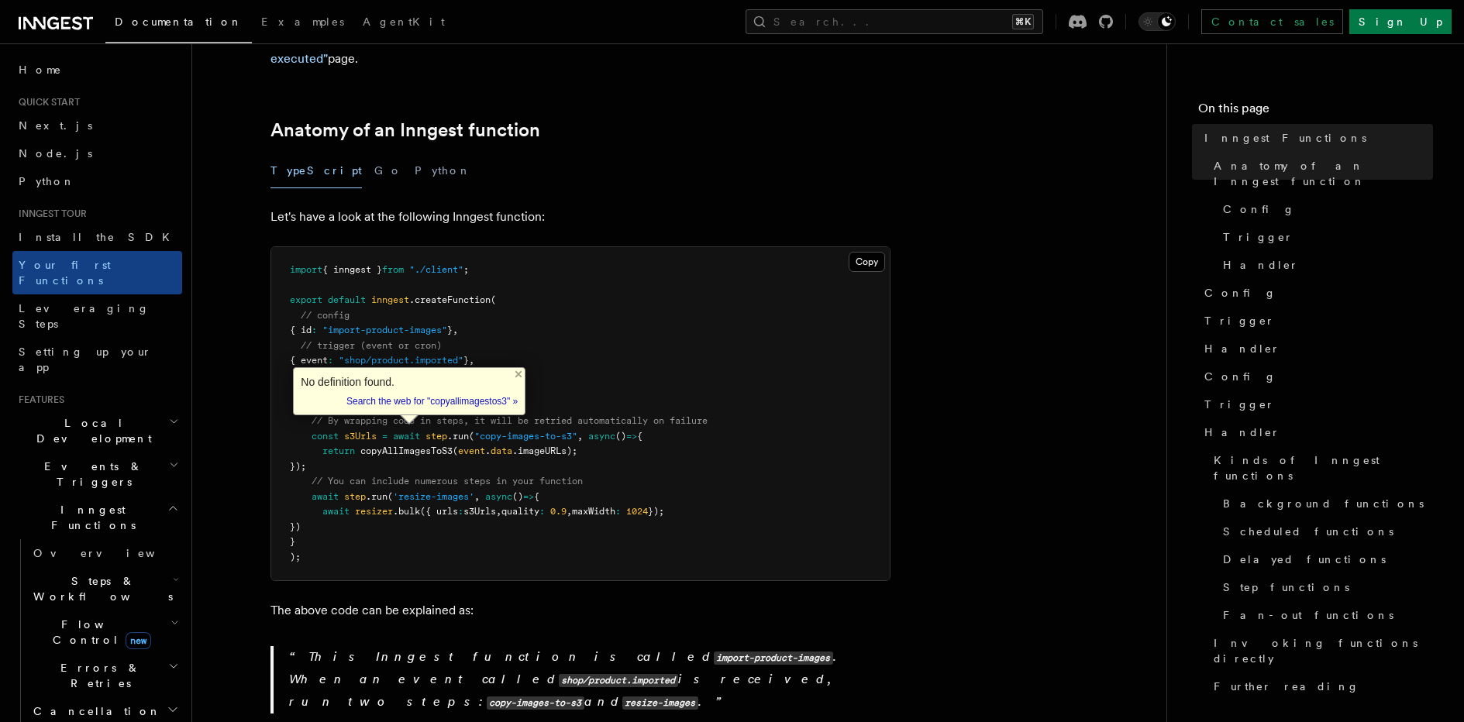
click at [369, 260] on pre "import { inngest } from "./client" ; export default inngest .createFunction ( /…" at bounding box center [580, 413] width 619 height 333
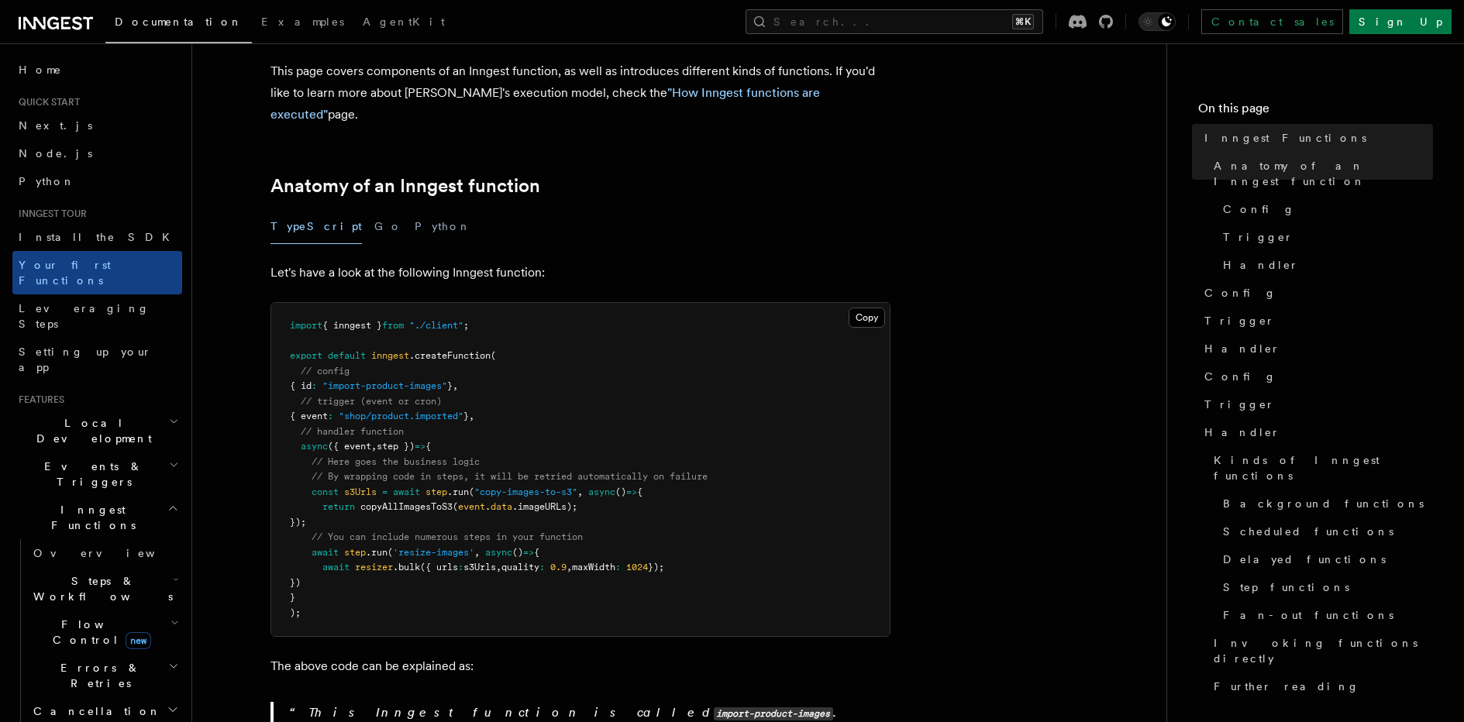
scroll to position [169, 0]
click at [387, 498] on span "copyAllImagesToS3" at bounding box center [406, 503] width 92 height 11
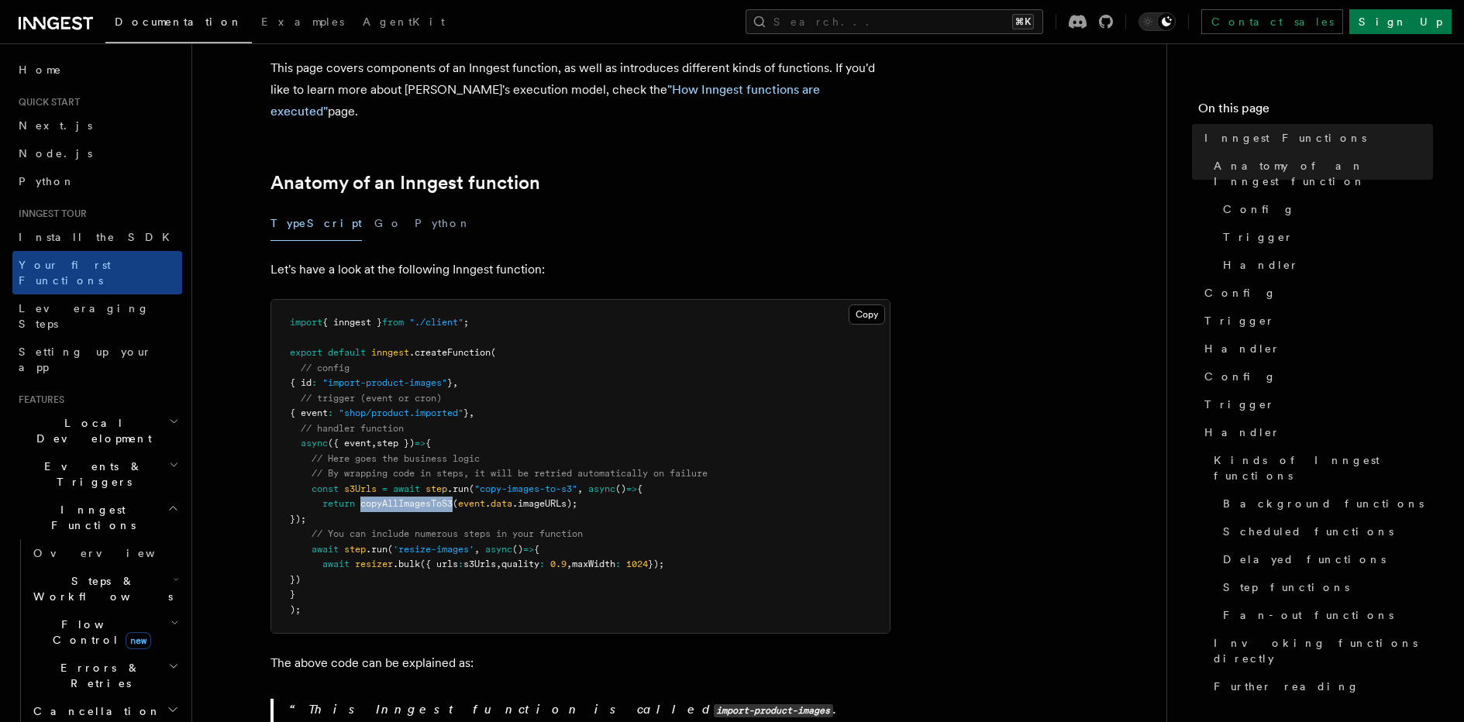
click at [387, 498] on span "copyAllImagesToS3" at bounding box center [406, 503] width 92 height 11
click at [391, 502] on pre "import { inngest } from "./client" ; export default inngest .createFunction ( /…" at bounding box center [580, 466] width 619 height 333
click at [530, 498] on span ".imageURLs);" at bounding box center [544, 503] width 65 height 11
click at [529, 498] on span ".imageURLs);" at bounding box center [544, 503] width 65 height 11
click at [396, 544] on span "'resize-images'" at bounding box center [433, 549] width 81 height 11
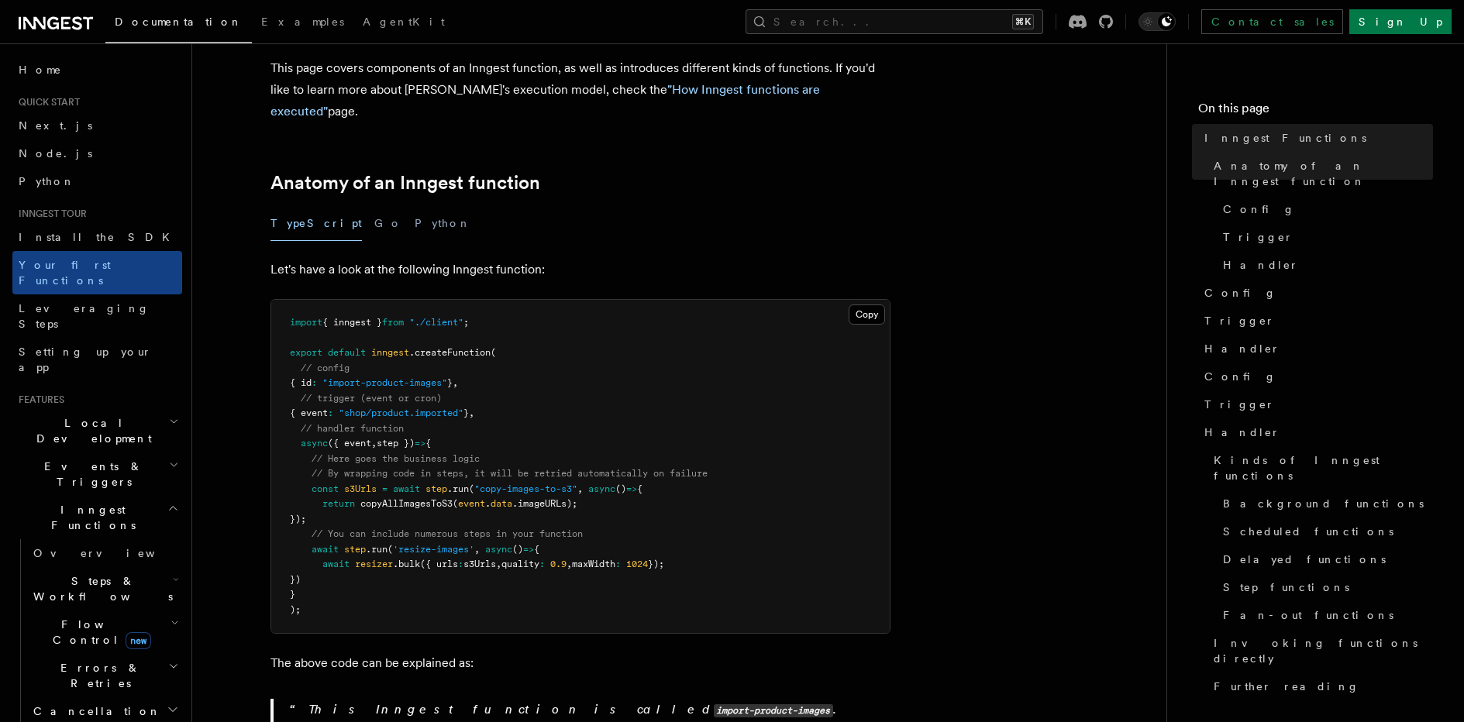
click at [389, 498] on span "copyAllImagesToS3" at bounding box center [406, 503] width 92 height 11
click at [367, 529] on span "// You can include numerous steps in your function" at bounding box center [447, 534] width 271 height 11
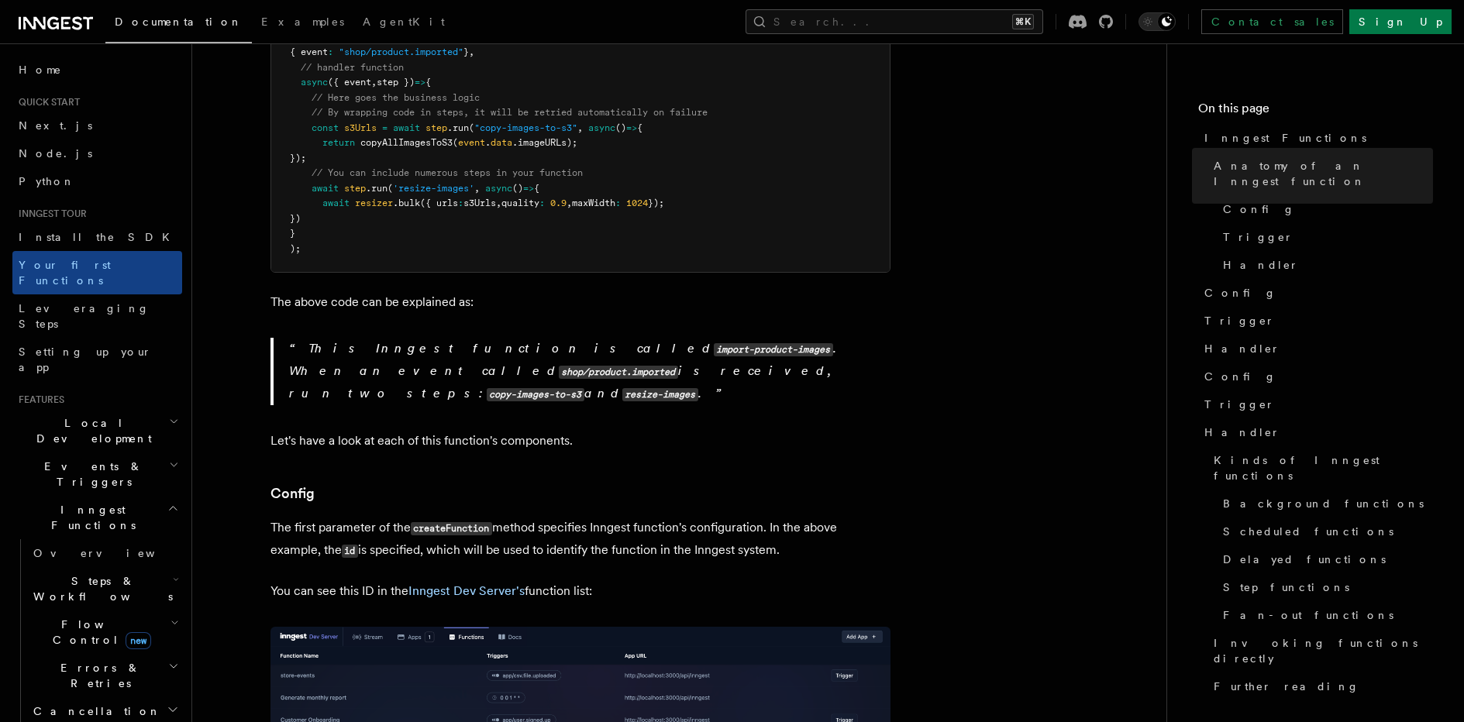
scroll to position [555, 0]
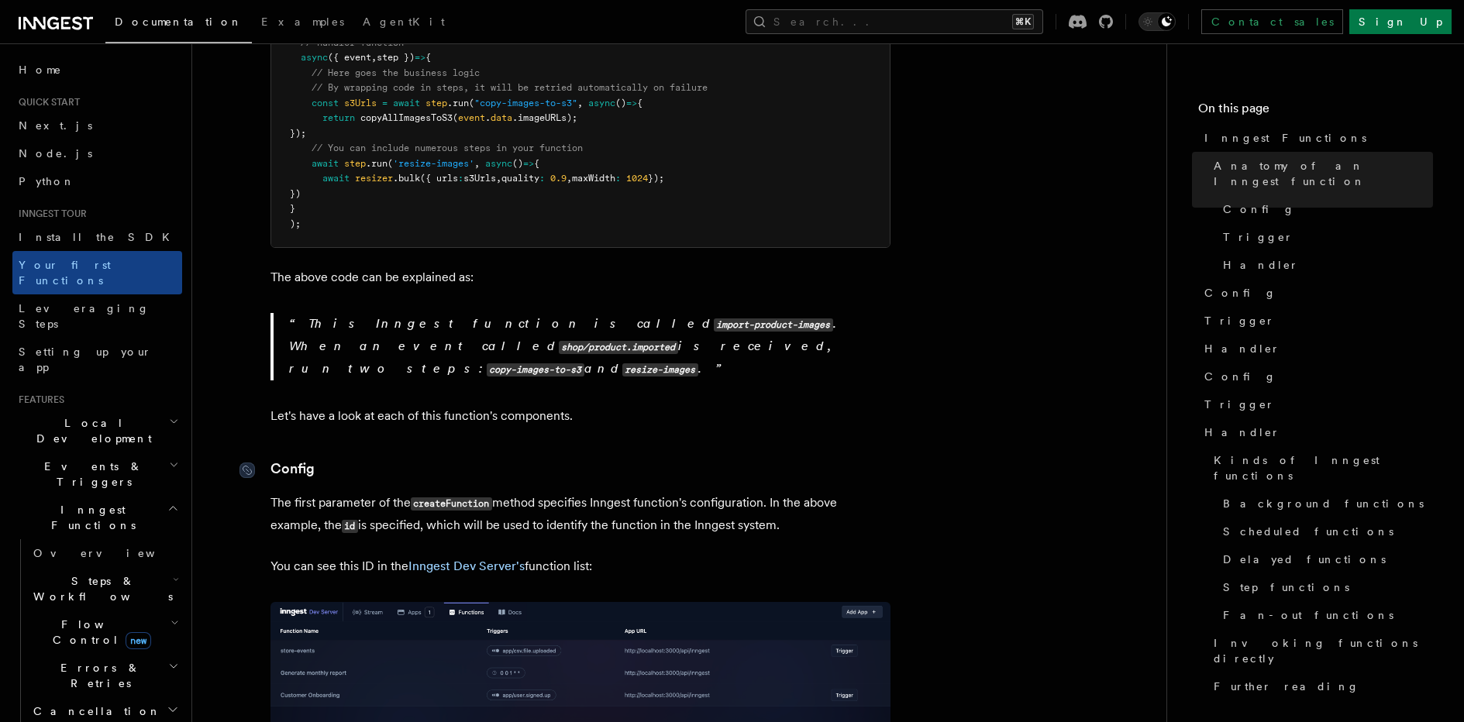
click at [289, 458] on link "Config" at bounding box center [293, 469] width 44 height 22
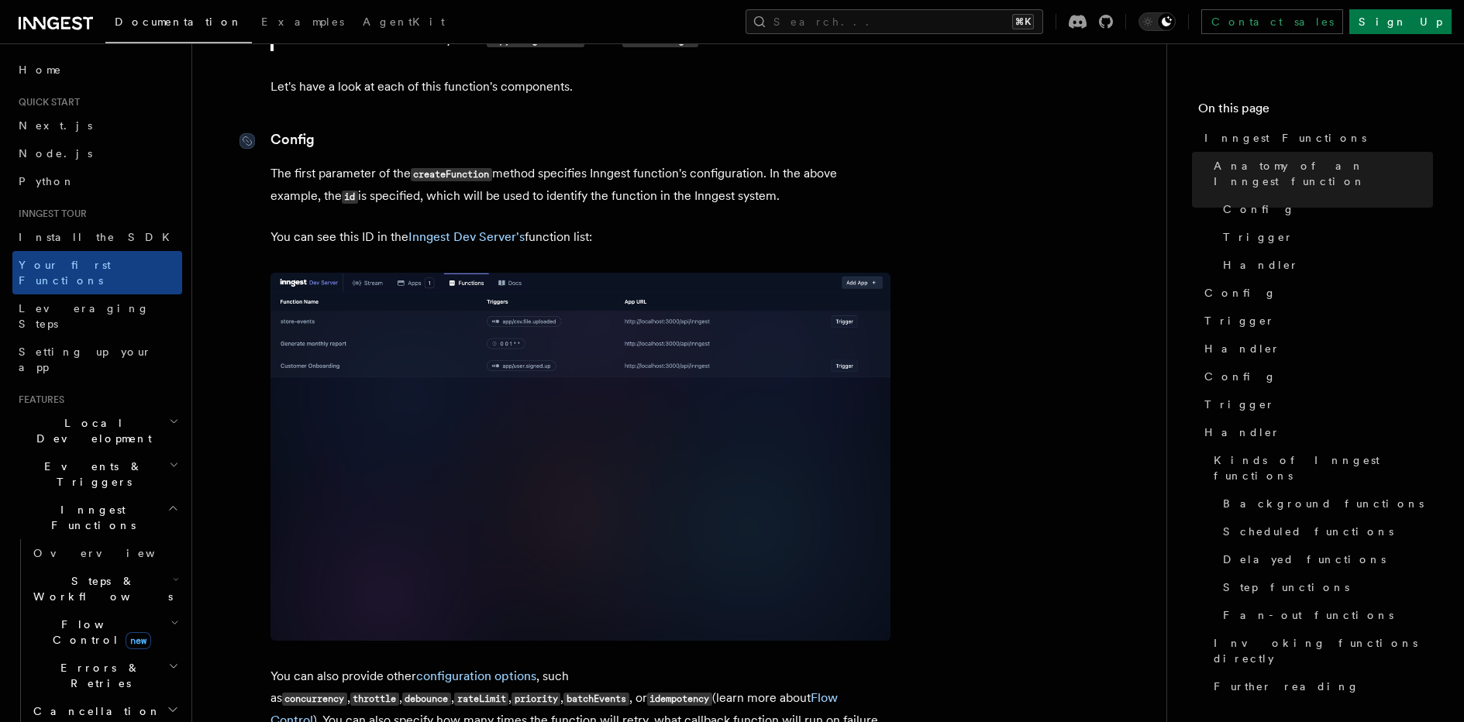
scroll to position [895, 0]
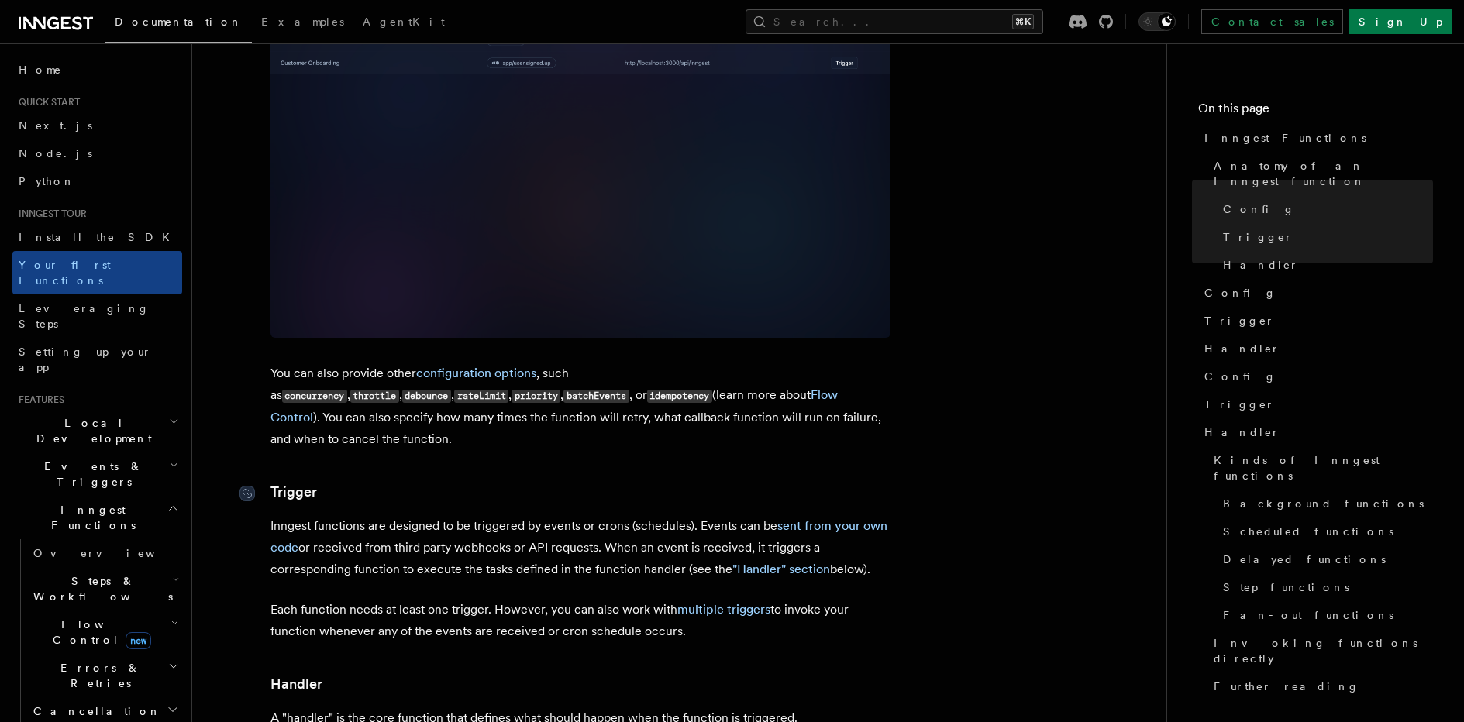
click at [305, 481] on link "Trigger" at bounding box center [294, 492] width 47 height 22
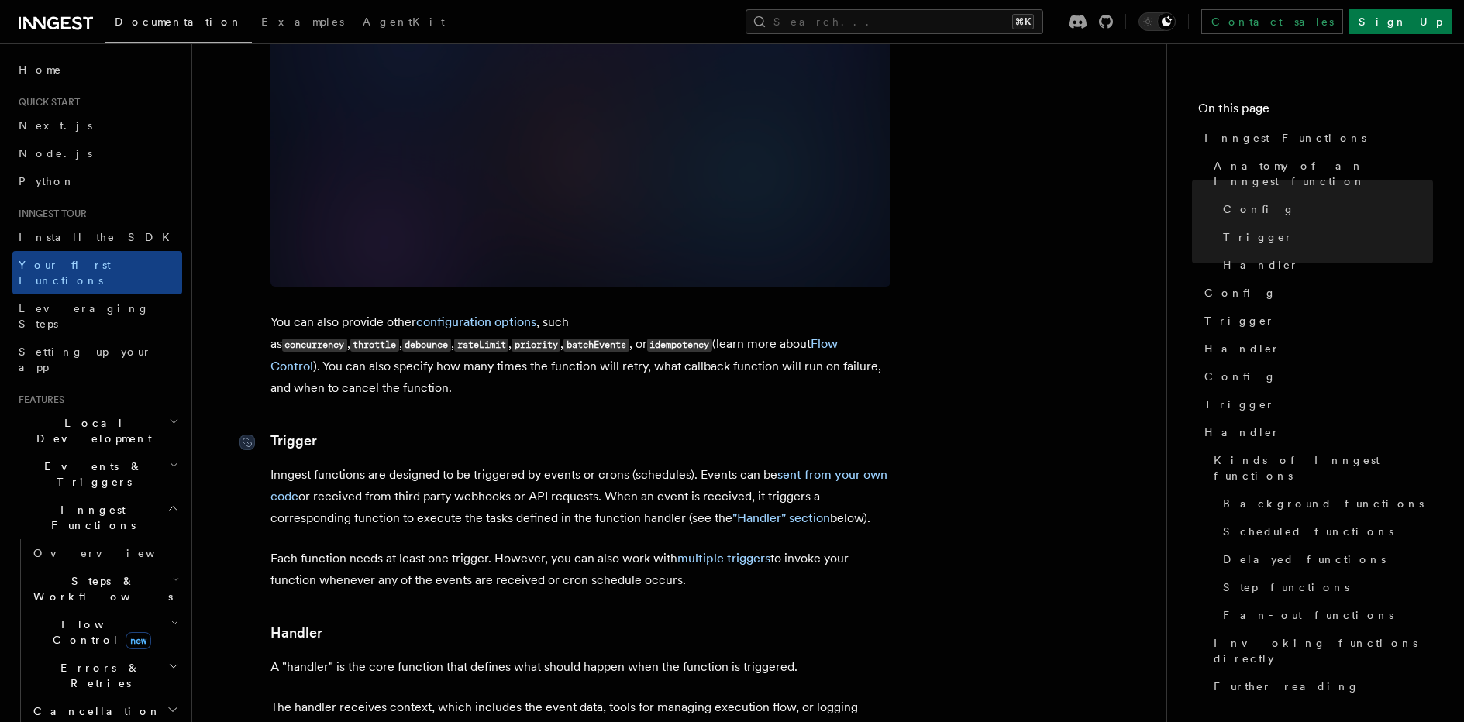
click at [305, 429] on article "Inngest tour Inngest Functions Inngest functions enable developers to run relia…" at bounding box center [679, 727] width 925 height 3795
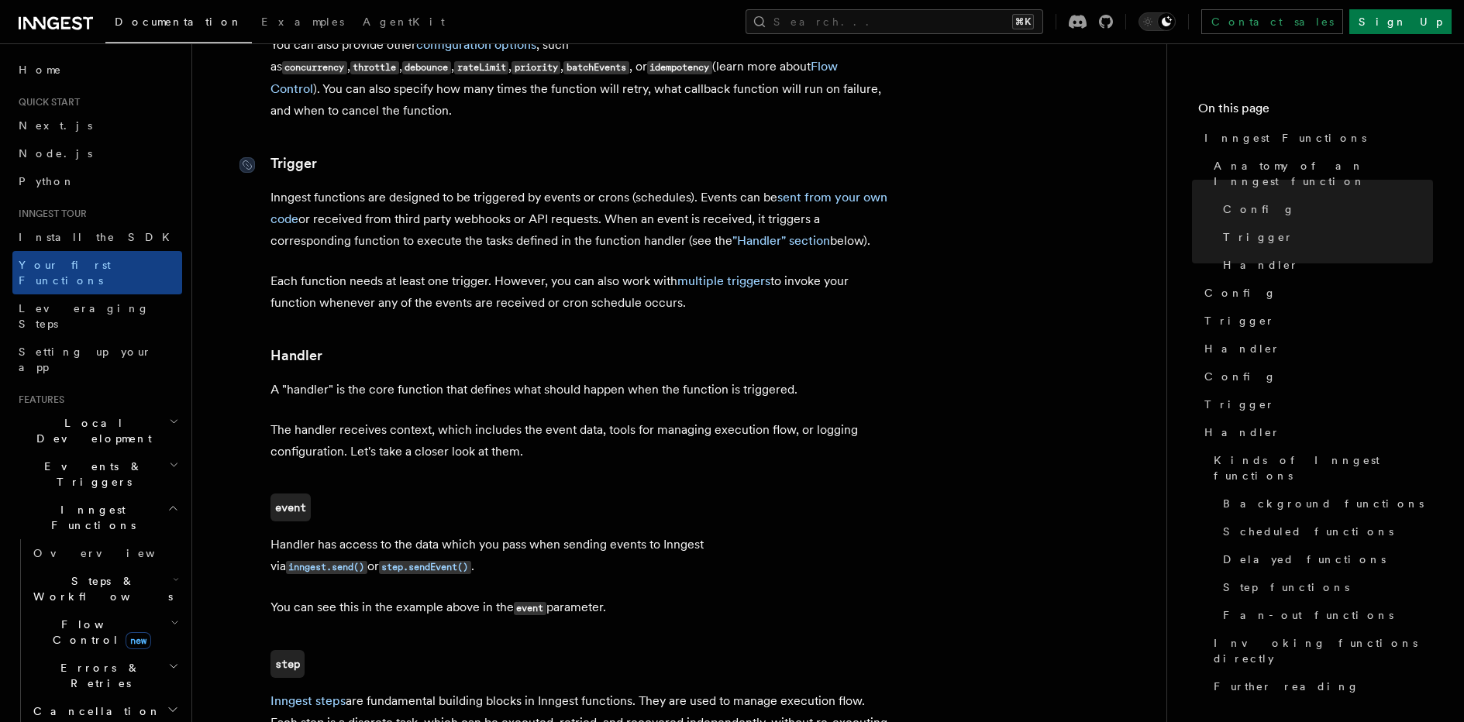
scroll to position [1532, 0]
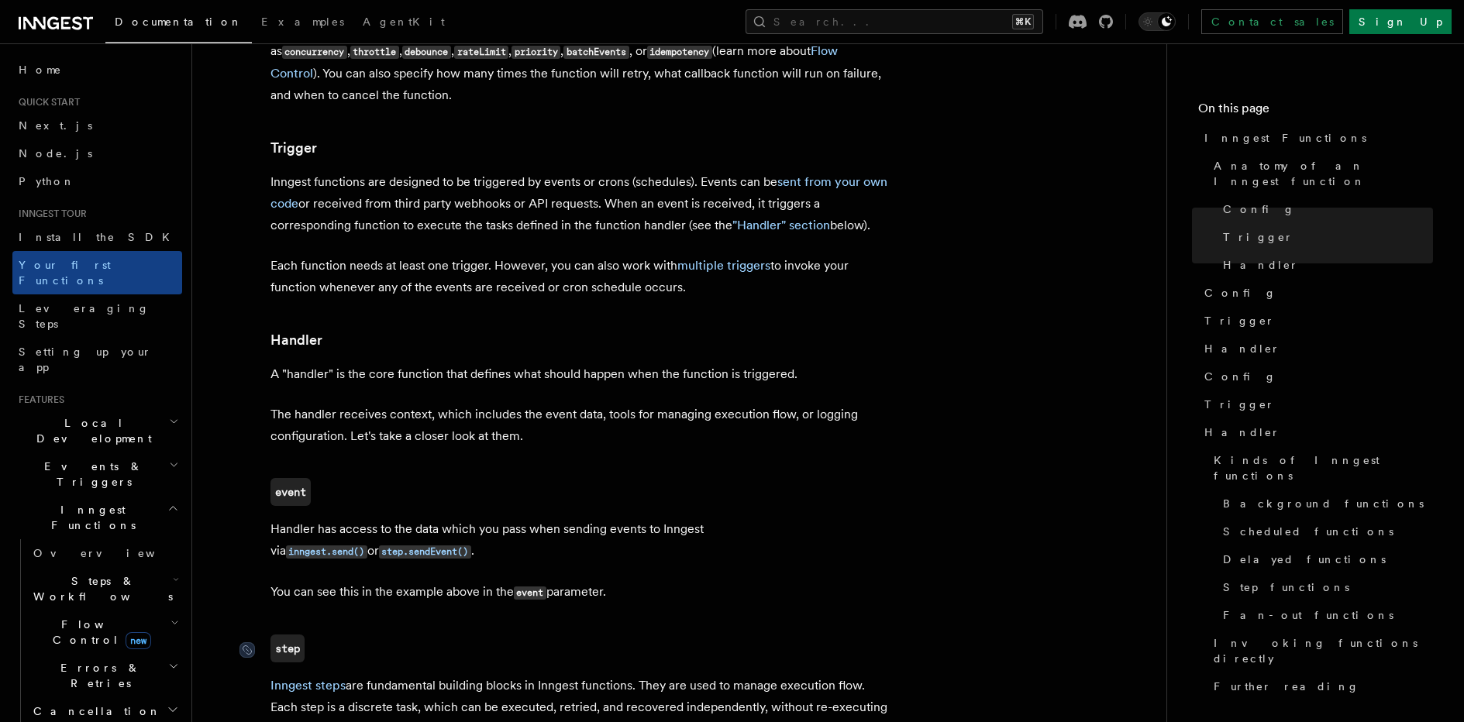
click at [304, 635] on code "step" at bounding box center [288, 649] width 34 height 28
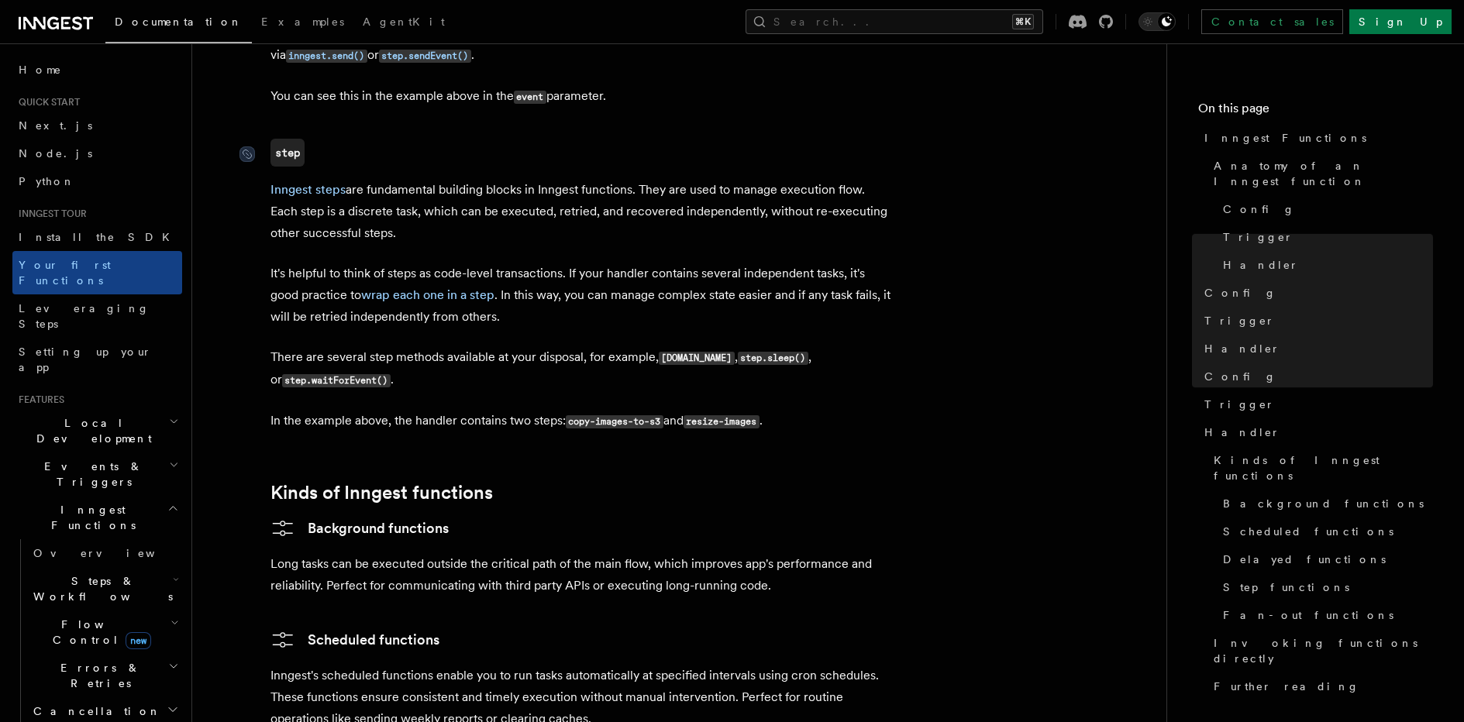
scroll to position [2031, 0]
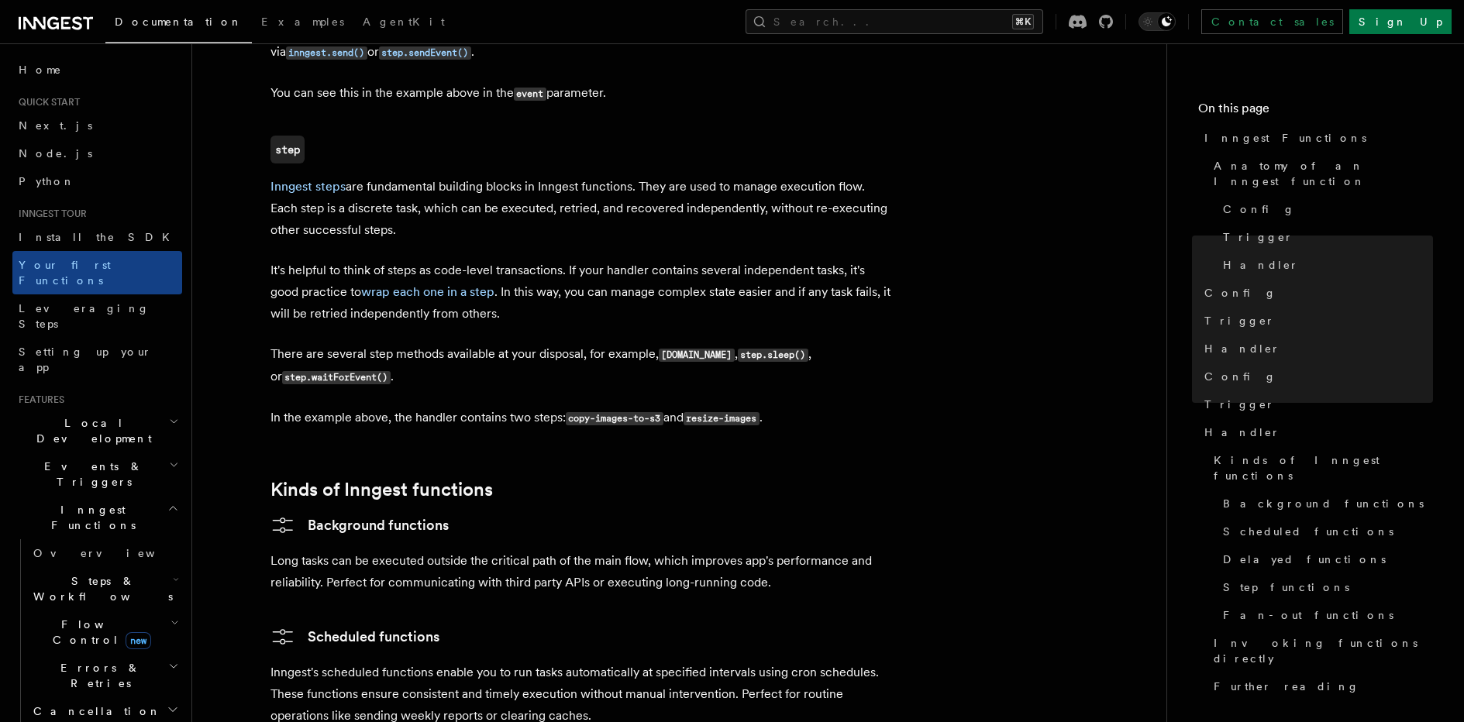
click at [765, 176] on p "Inngest steps are fundamental building blocks in Inngest functions. They are us…" at bounding box center [581, 208] width 620 height 65
click at [832, 176] on p "Inngest steps are fundamental building blocks in Inngest functions. They are us…" at bounding box center [581, 208] width 620 height 65
drag, startPoint x: 263, startPoint y: 150, endPoint x: 308, endPoint y: 149, distance: 45.8
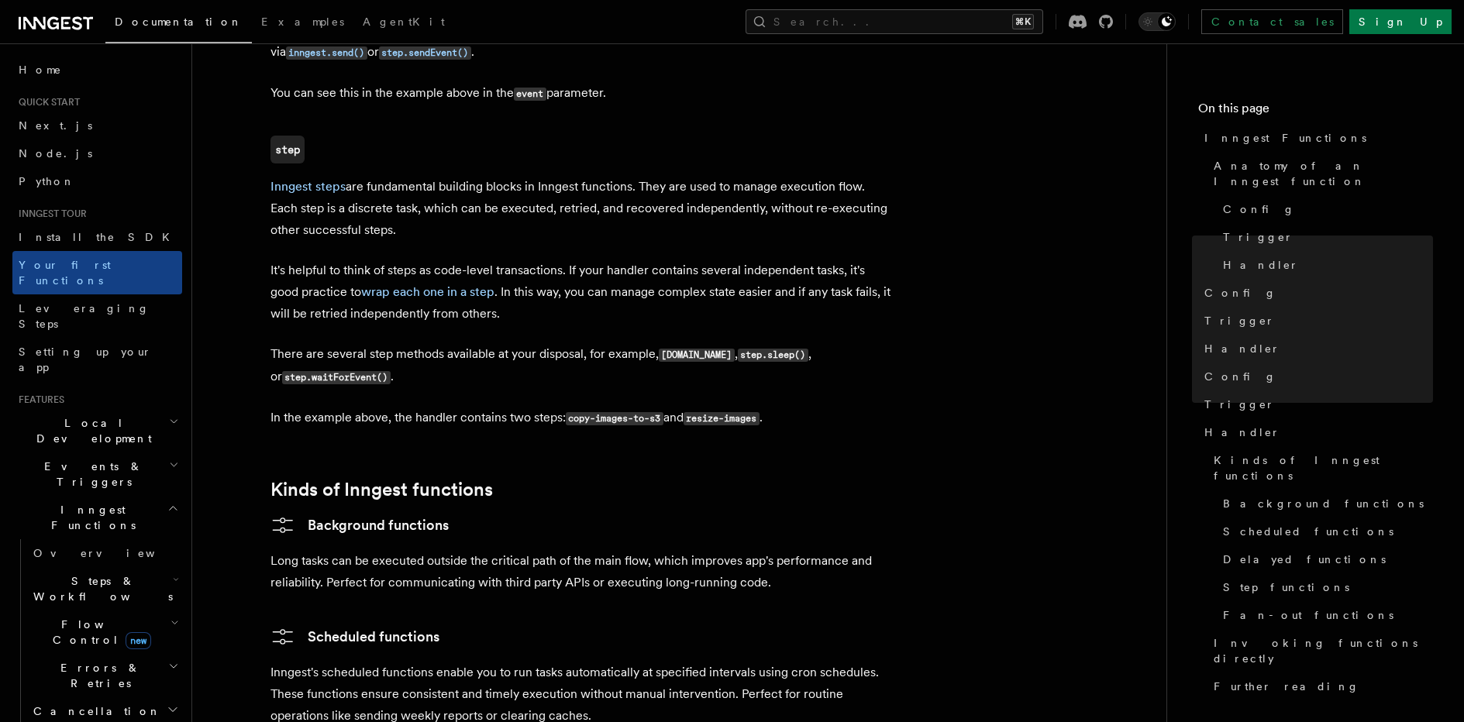
click at [378, 176] on p "Inngest steps are fundamental building blocks in Inngest functions. They are us…" at bounding box center [581, 208] width 620 height 65
click at [360, 176] on p "Inngest steps are fundamental building blocks in Inngest functions. They are us…" at bounding box center [581, 208] width 620 height 65
drag, startPoint x: 423, startPoint y: 149, endPoint x: 650, endPoint y: 142, distance: 227.2
click at [650, 176] on p "Inngest steps are fundamental building blocks in Inngest functions. They are us…" at bounding box center [581, 208] width 620 height 65
click at [629, 176] on p "Inngest steps are fundamental building blocks in Inngest functions. They are us…" at bounding box center [581, 208] width 620 height 65
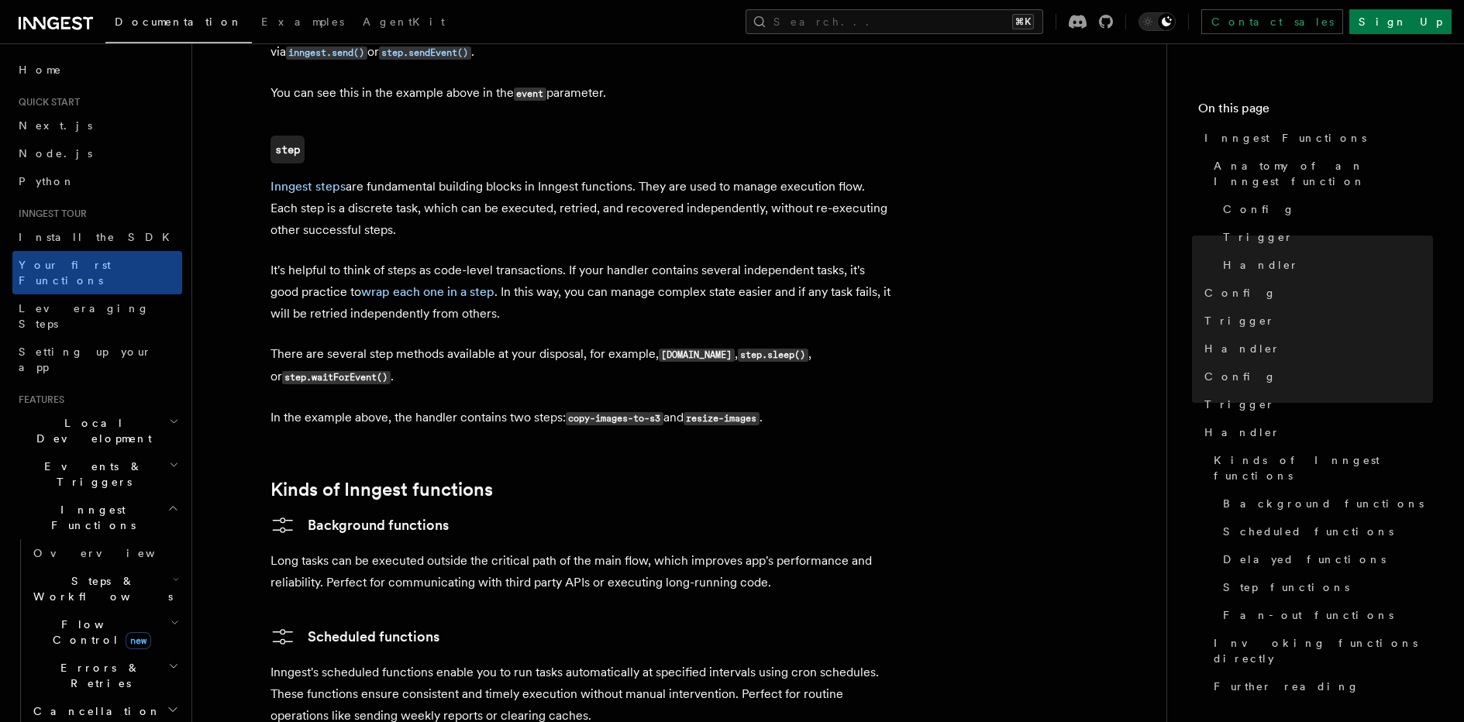
click at [581, 176] on p "Inngest steps are fundamental building blocks in Inngest functions. They are us…" at bounding box center [581, 208] width 620 height 65
click at [651, 176] on p "Inngest steps are fundamental building blocks in Inngest functions. They are us…" at bounding box center [581, 208] width 620 height 65
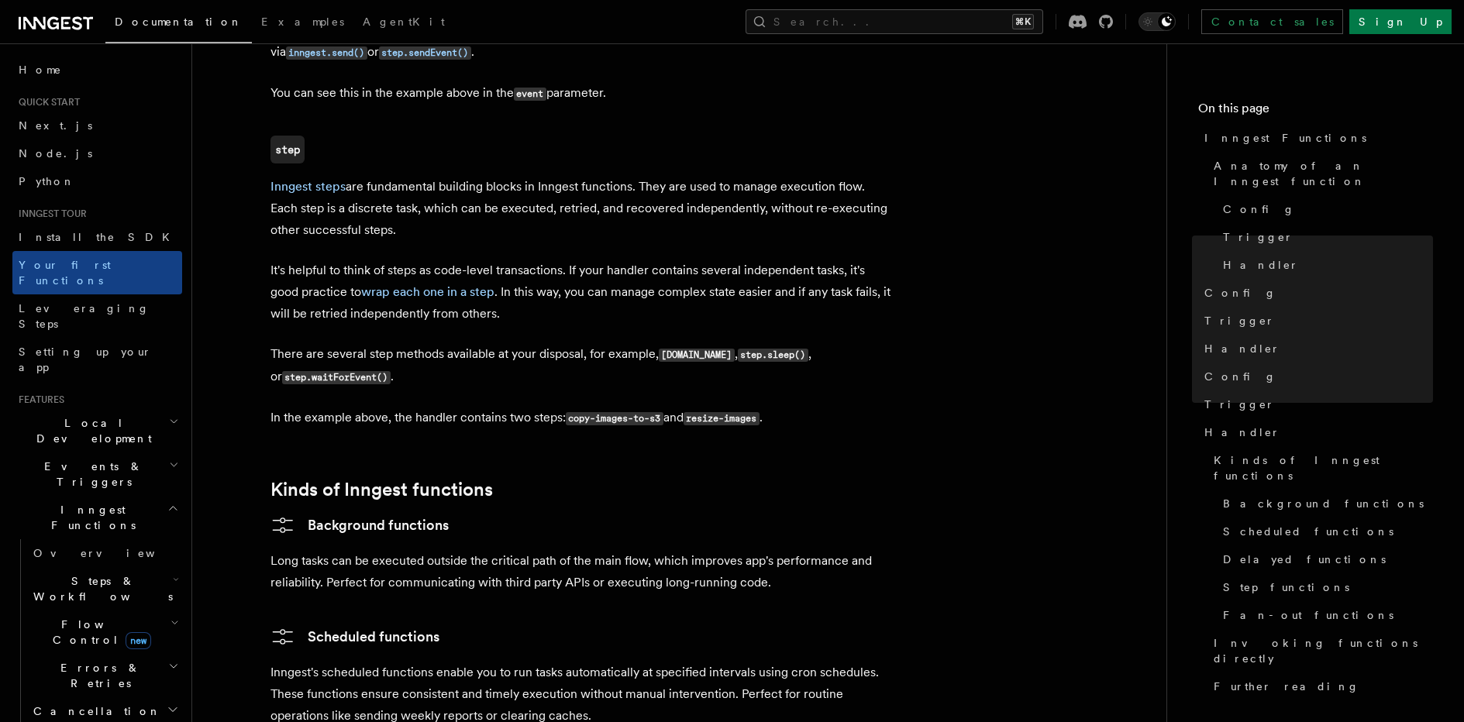
click at [735, 176] on p "Inngest steps are fundamental building blocks in Inngest functions. They are us…" at bounding box center [581, 208] width 620 height 65
drag, startPoint x: 772, startPoint y: 143, endPoint x: 950, endPoint y: 144, distance: 177.5
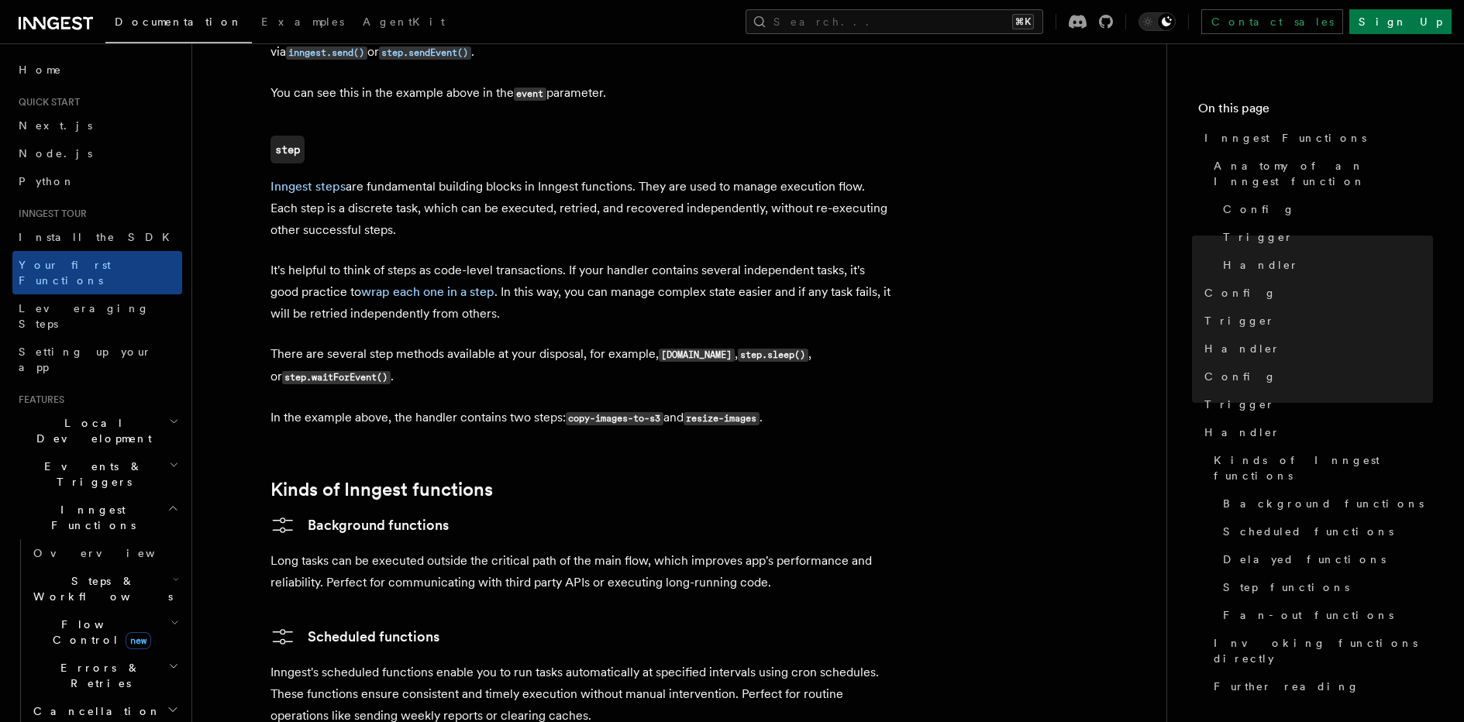
drag, startPoint x: 439, startPoint y: 172, endPoint x: 276, endPoint y: 173, distance: 162.8
click at [276, 176] on p "Inngest steps are fundamental building blocks in Inngest functions. They are us…" at bounding box center [581, 208] width 620 height 65
click at [299, 177] on p "Inngest steps are fundamental building blocks in Inngest functions. They are us…" at bounding box center [581, 208] width 620 height 65
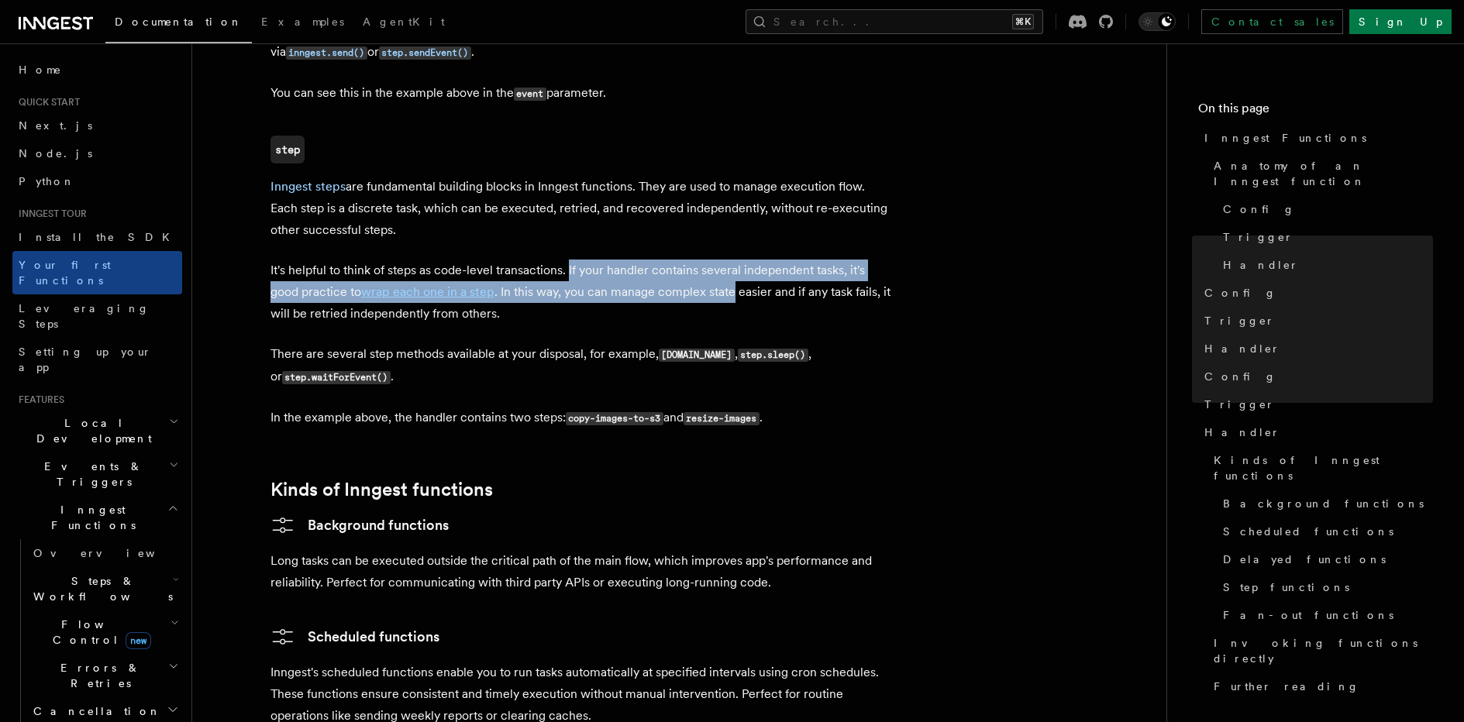
drag, startPoint x: 570, startPoint y: 209, endPoint x: 738, endPoint y: 222, distance: 168.7
click at [738, 260] on p "It's helpful to think of steps as code-level transactions. If your handler cont…" at bounding box center [581, 292] width 620 height 65
click at [657, 260] on p "It's helpful to think of steps as code-level transactions. If your handler cont…" at bounding box center [581, 292] width 620 height 65
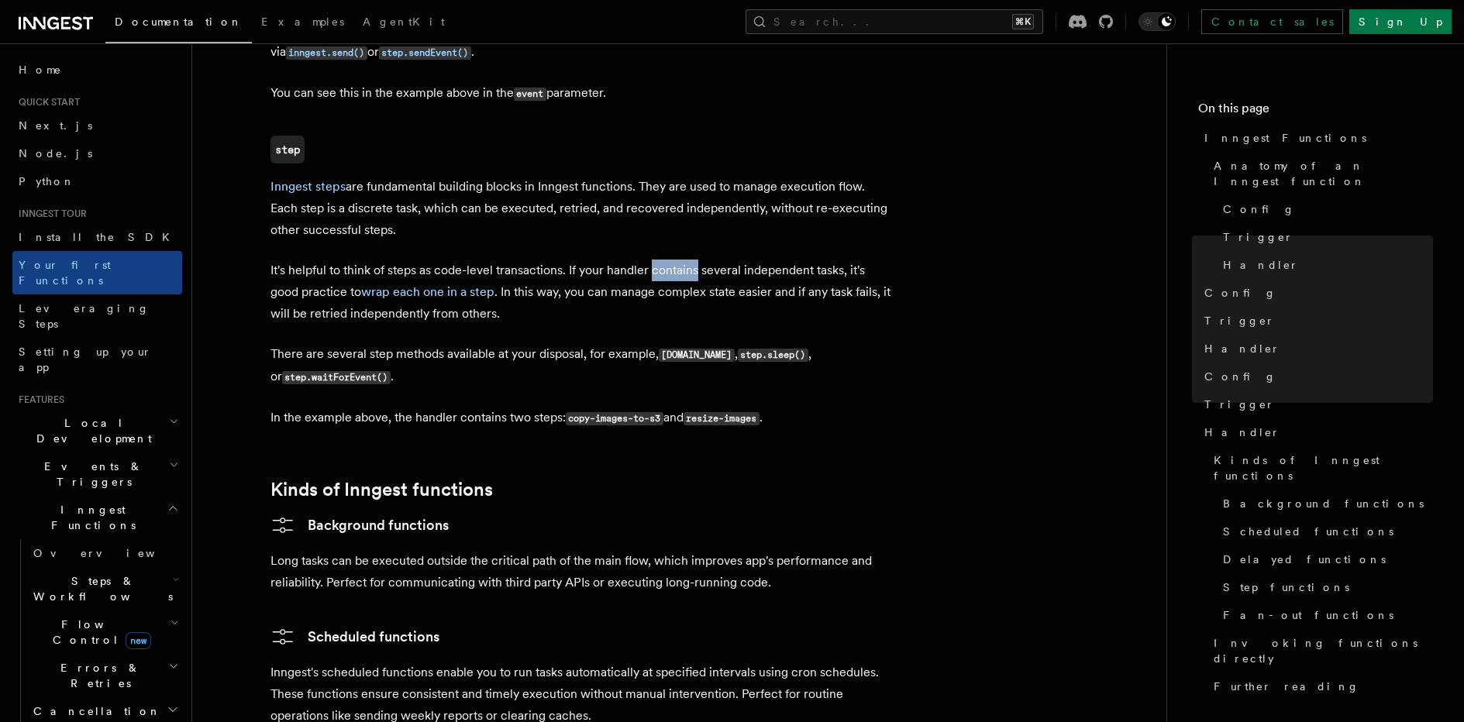
click at [657, 260] on p "It's helpful to think of steps as code-level transactions. If your handler cont…" at bounding box center [581, 292] width 620 height 65
click at [660, 260] on p "It's helpful to think of steps as code-level transactions. If your handler cont…" at bounding box center [581, 292] width 620 height 65
click at [788, 260] on p "It's helpful to think of steps as code-level transactions. If your handler cont…" at bounding box center [581, 292] width 620 height 65
click at [770, 260] on p "It's helpful to think of steps as code-level transactions. If your handler cont…" at bounding box center [581, 292] width 620 height 65
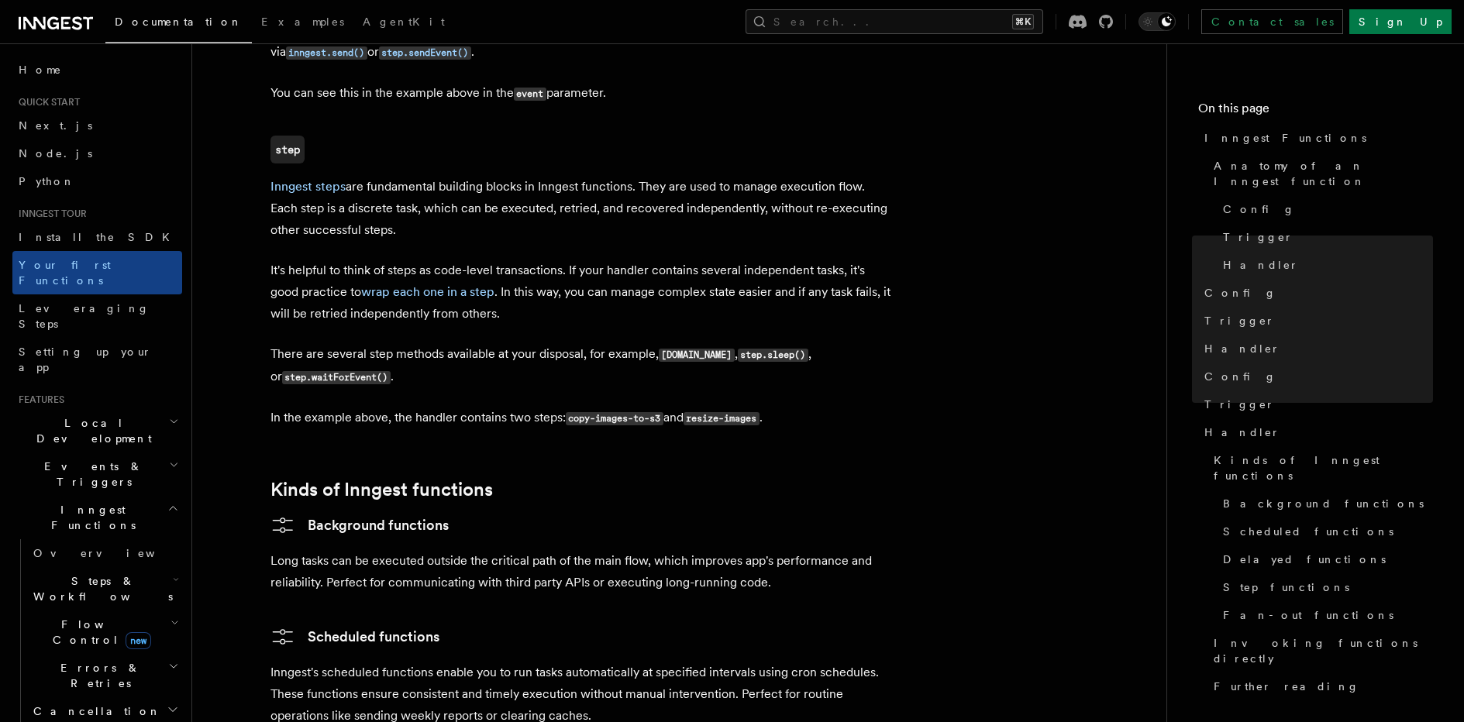
click at [875, 260] on p "It's helpful to think of steps as code-level transactions. If your handler cont…" at bounding box center [581, 292] width 620 height 65
click at [629, 260] on p "It's helpful to think of steps as code-level transactions. If your handler cont…" at bounding box center [581, 292] width 620 height 65
click at [756, 260] on p "It's helpful to think of steps as code-level transactions. If your handler cont…" at bounding box center [581, 292] width 620 height 65
click at [722, 260] on p "It's helpful to think of steps as code-level transactions. If your handler cont…" at bounding box center [581, 292] width 620 height 65
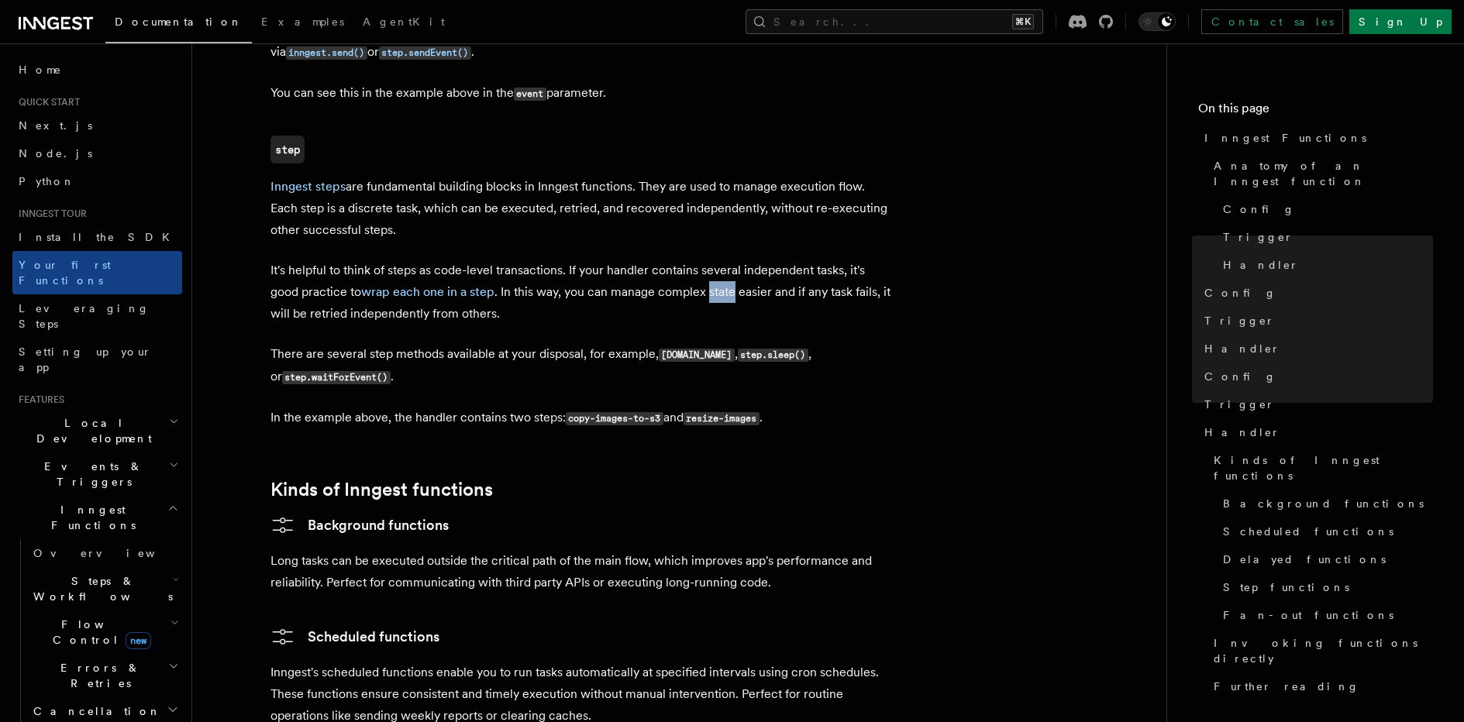
click at [722, 260] on p "It's helpful to think of steps as code-level transactions. If your handler cont…" at bounding box center [581, 292] width 620 height 65
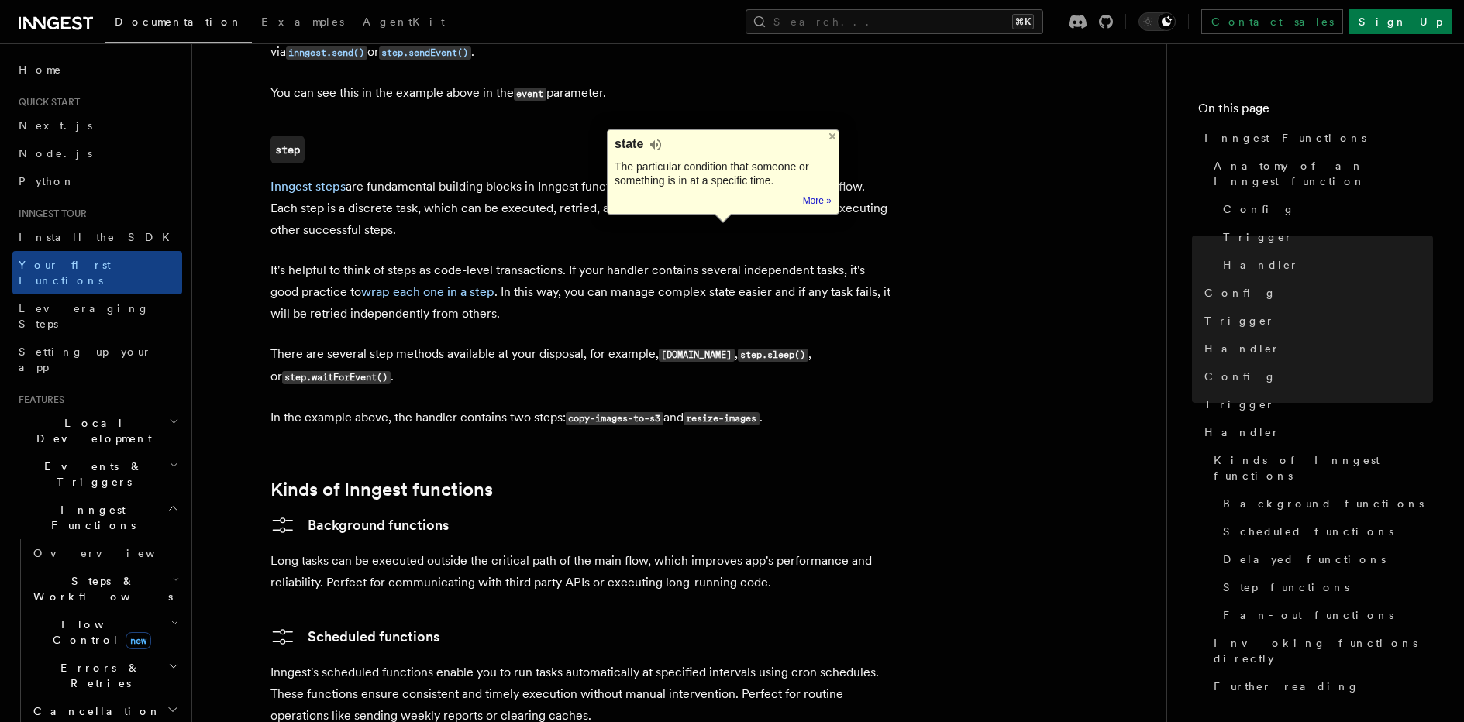
click at [310, 343] on p "There are several step methods available at your disposal, for example, [DOMAIN…" at bounding box center [581, 365] width 620 height 45
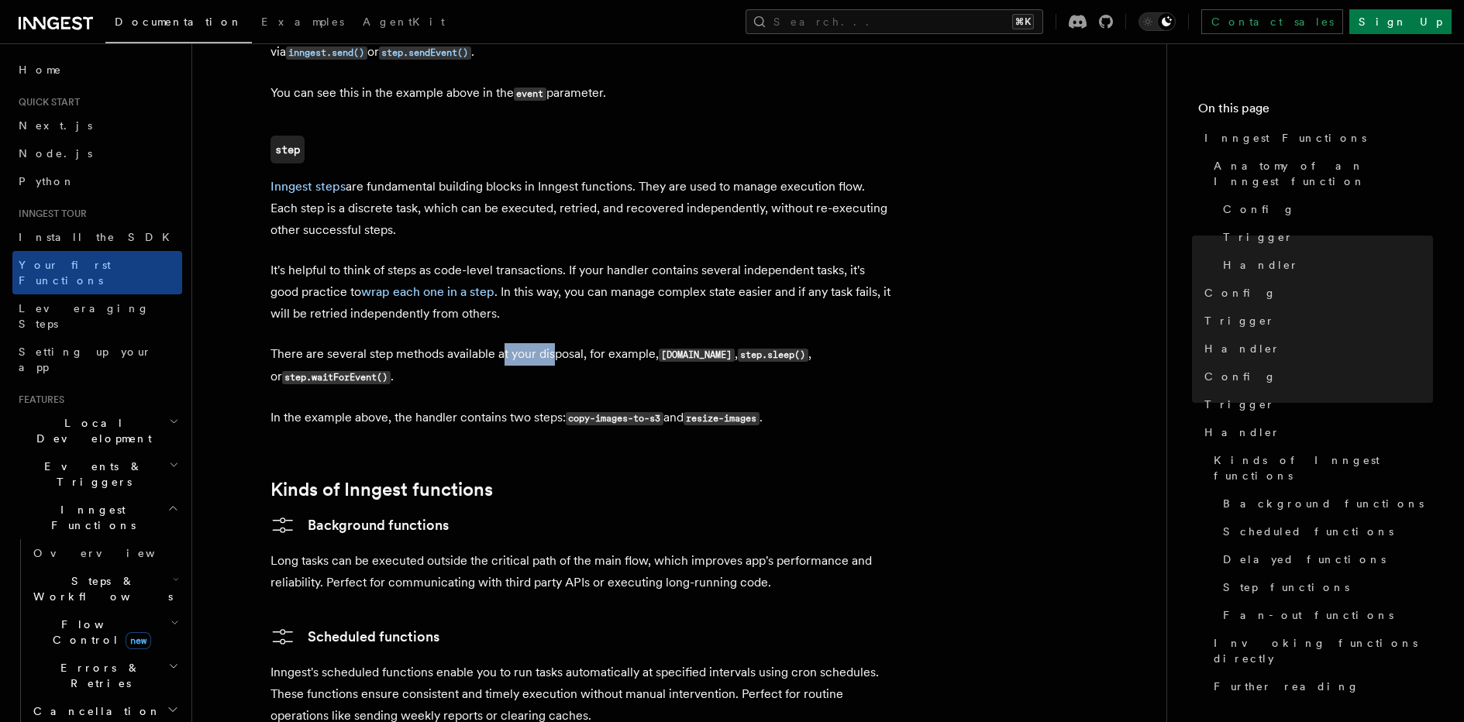
drag, startPoint x: 503, startPoint y: 294, endPoint x: 554, endPoint y: 288, distance: 51.4
click at [554, 343] on p "There are several step methods available at your disposal, for example, [DOMAIN…" at bounding box center [581, 365] width 620 height 45
click at [553, 343] on p "There are several step methods available at your disposal, for example, [DOMAIN…" at bounding box center [581, 365] width 620 height 45
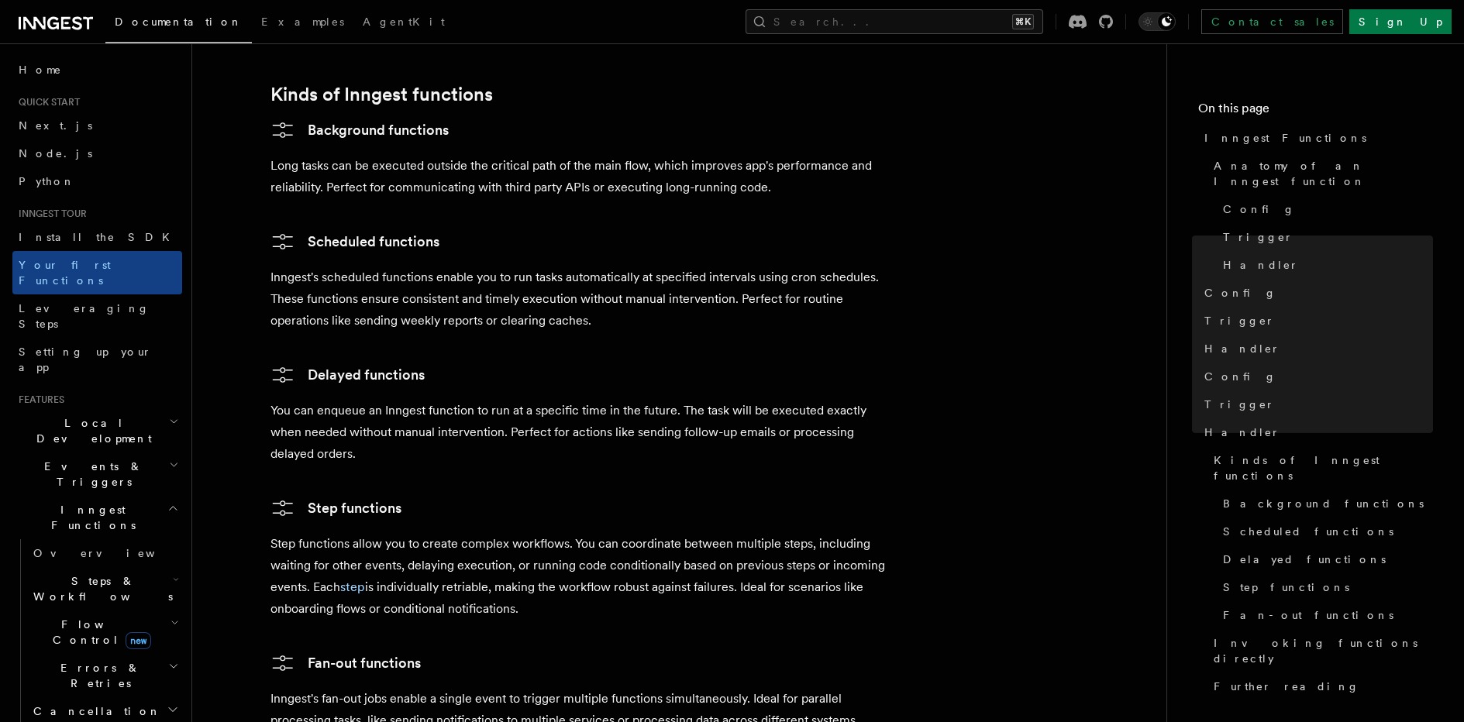
scroll to position [2427, 0]
click at [533, 532] on p "Step functions allow you to create complex workflows. You can coordinate betwee…" at bounding box center [581, 575] width 620 height 87
click at [646, 532] on p "Step functions allow you to create complex workflows. You can coordinate betwee…" at bounding box center [581, 575] width 620 height 87
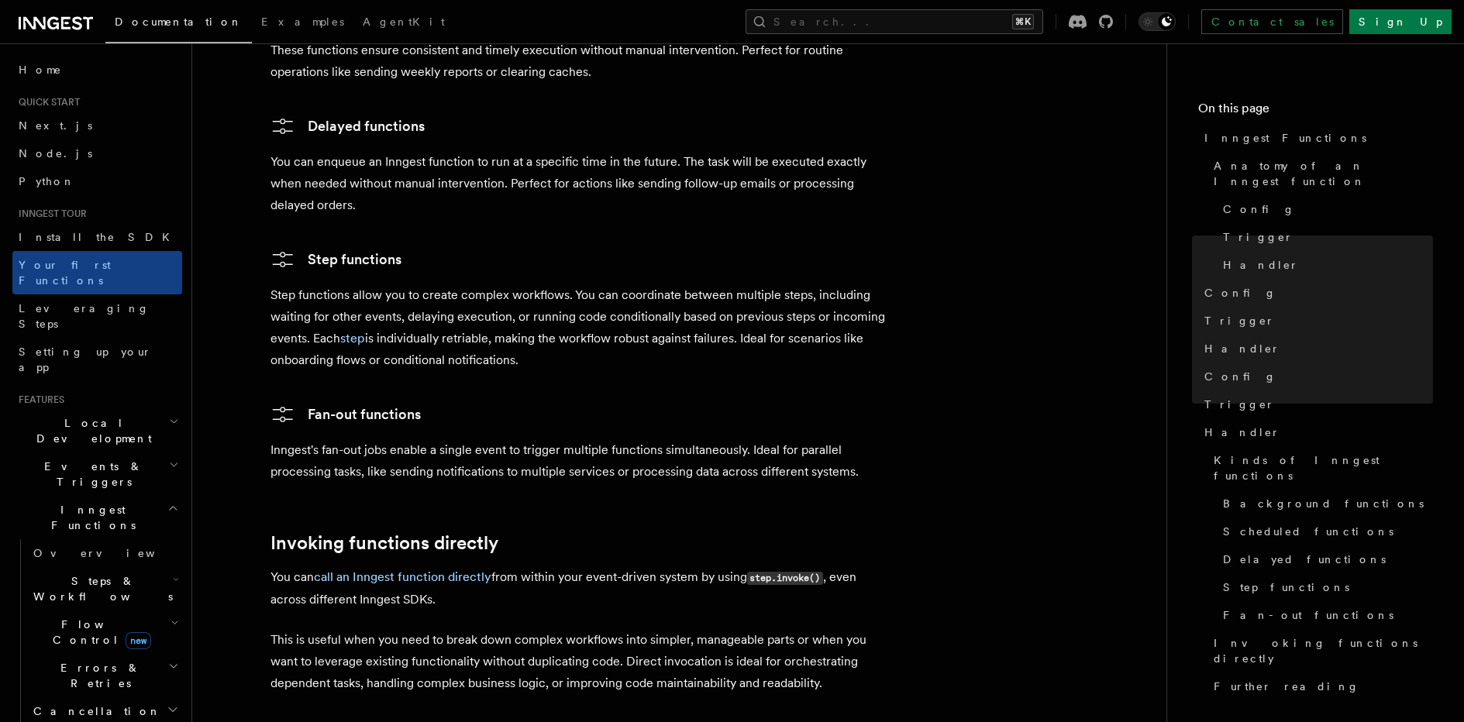
scroll to position [2731, 0]
